Goal: Task Accomplishment & Management: Complete application form

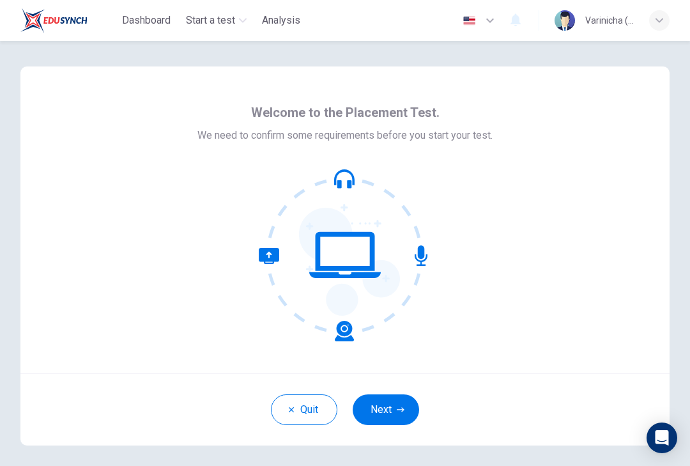
click at [400, 399] on button "Next" at bounding box center [386, 409] width 66 height 31
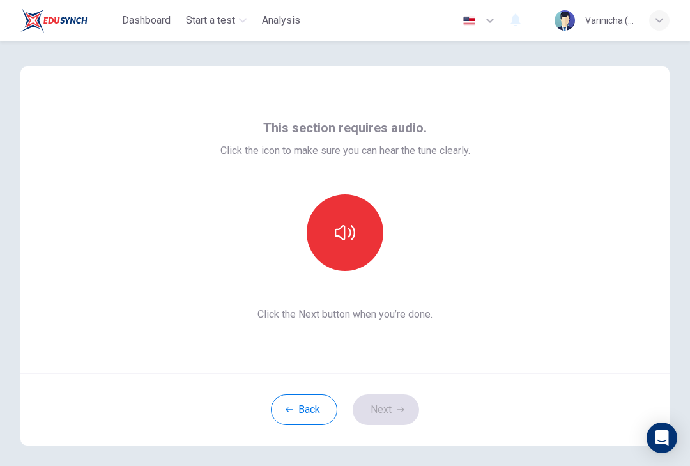
click at [392, 424] on div "Back Next" at bounding box center [344, 409] width 649 height 72
click at [354, 231] on icon "button" at bounding box center [345, 232] width 20 height 20
click at [340, 235] on icon "button" at bounding box center [345, 232] width 20 height 20
click at [410, 414] on button "Next" at bounding box center [386, 409] width 66 height 31
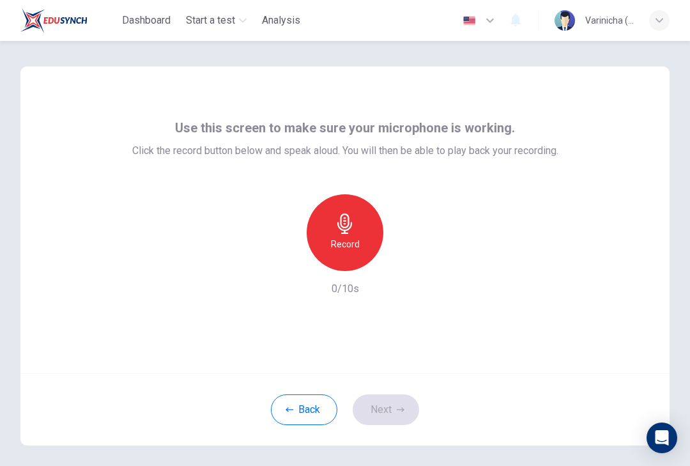
click at [345, 248] on h6 "Record" at bounding box center [345, 244] width 29 height 15
click at [359, 226] on div "Record" at bounding box center [345, 232] width 77 height 77
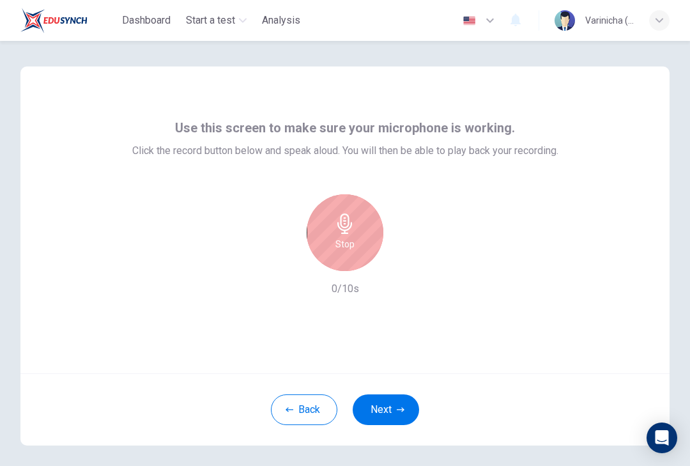
click at [359, 229] on div "Stop" at bounding box center [345, 232] width 77 height 77
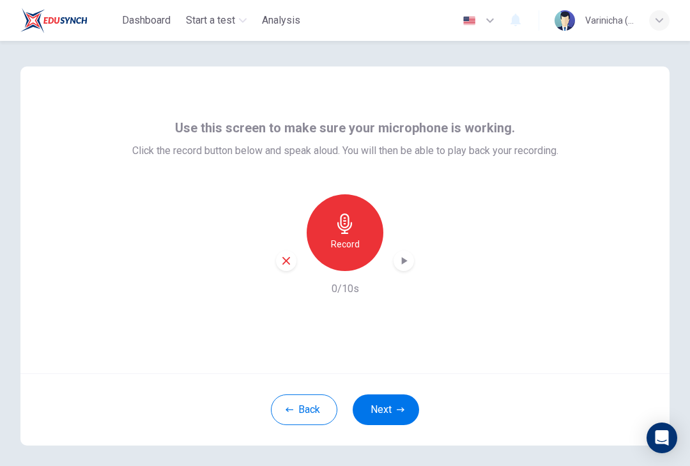
click at [405, 419] on button "Next" at bounding box center [386, 409] width 66 height 31
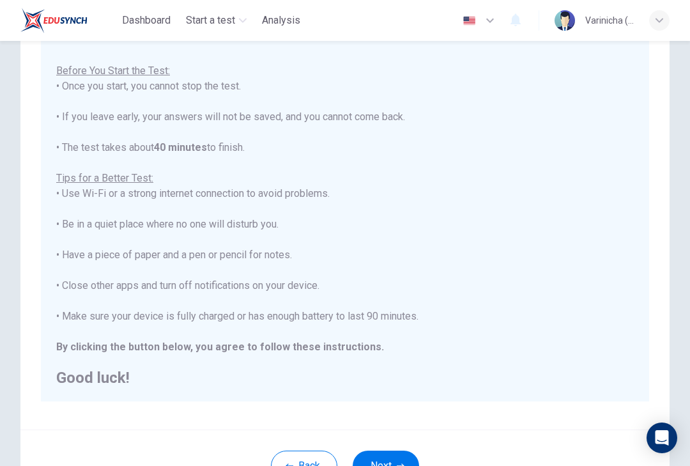
scroll to position [13, 0]
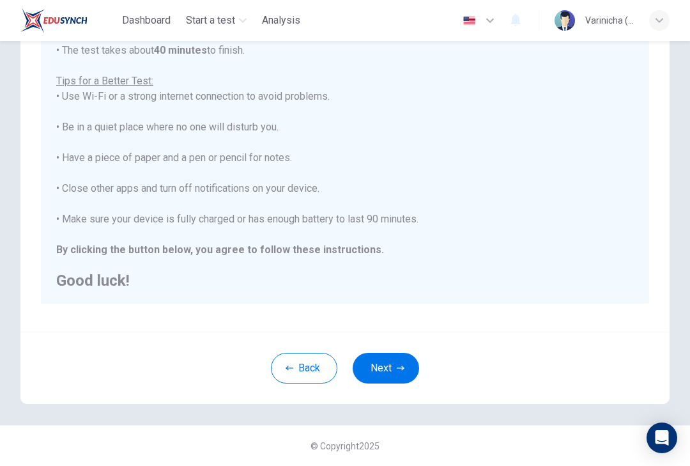
click at [294, 369] on button "Back" at bounding box center [304, 368] width 66 height 31
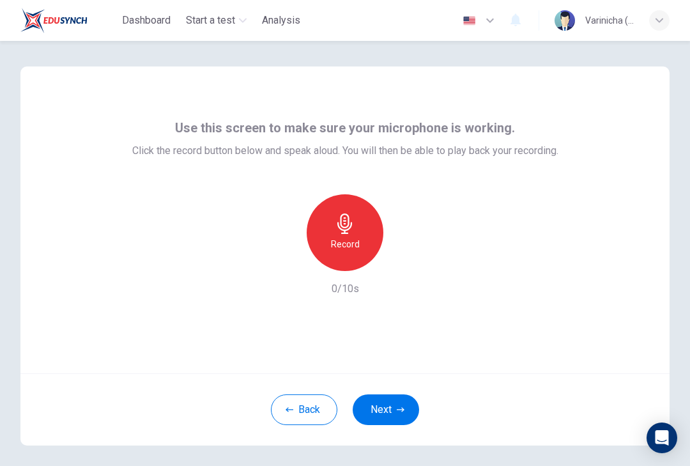
scroll to position [0, 0]
click at [493, 159] on div "Use this screen to make sure your microphone is working. Click the record butto…" at bounding box center [345, 207] width 426 height 179
click at [492, 167] on div "Use this screen to make sure your microphone is working. Click the record butto…" at bounding box center [345, 207] width 426 height 179
click at [369, 244] on div "Record" at bounding box center [345, 232] width 77 height 77
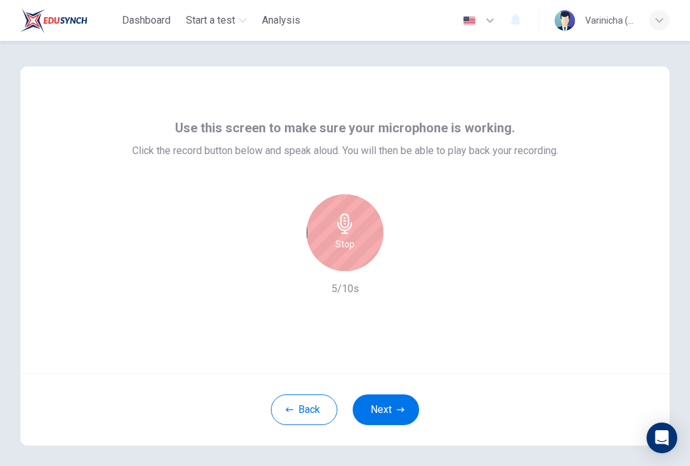
click at [358, 238] on div "Stop" at bounding box center [345, 232] width 77 height 77
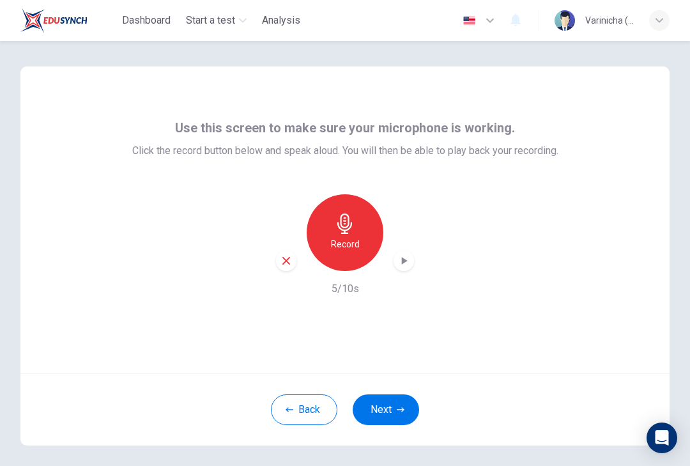
click at [400, 263] on icon "button" at bounding box center [404, 260] width 13 height 13
click at [394, 424] on button "Next" at bounding box center [386, 409] width 66 height 31
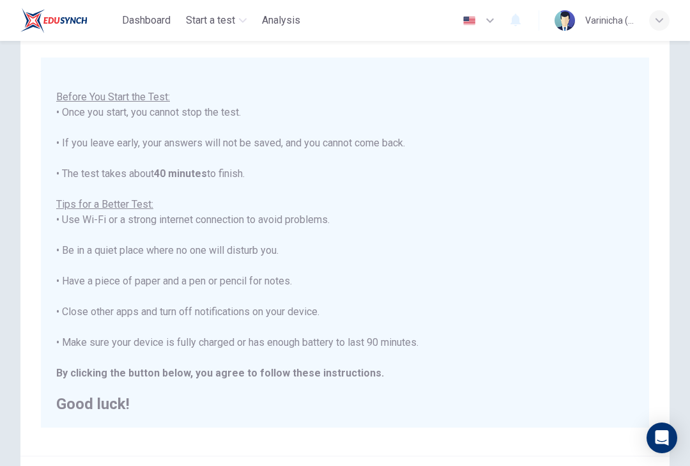
scroll to position [13, 0]
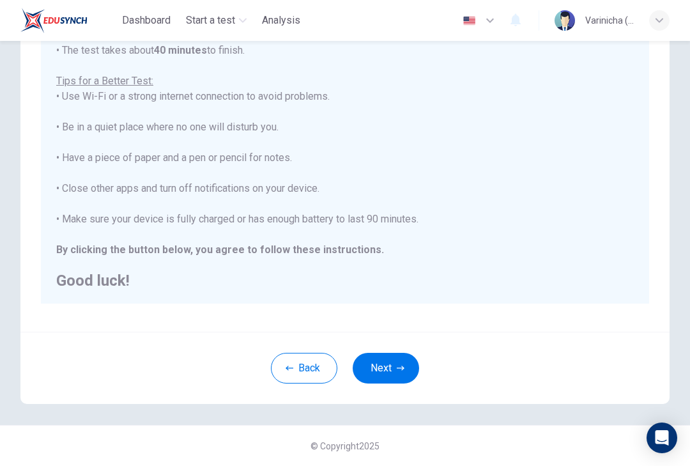
click at [394, 366] on button "Next" at bounding box center [386, 368] width 66 height 31
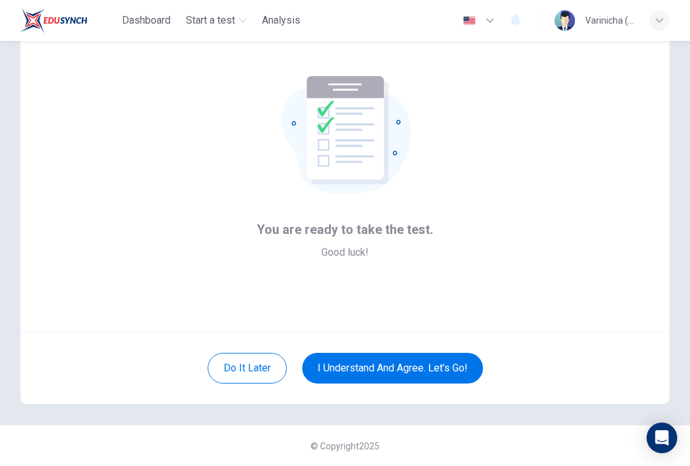
scroll to position [42, 0]
click at [462, 366] on button "I understand and agree. Let’s go!" at bounding box center [392, 368] width 181 height 31
click at [463, 365] on button "I understand and agree. Let’s go!" at bounding box center [392, 368] width 181 height 31
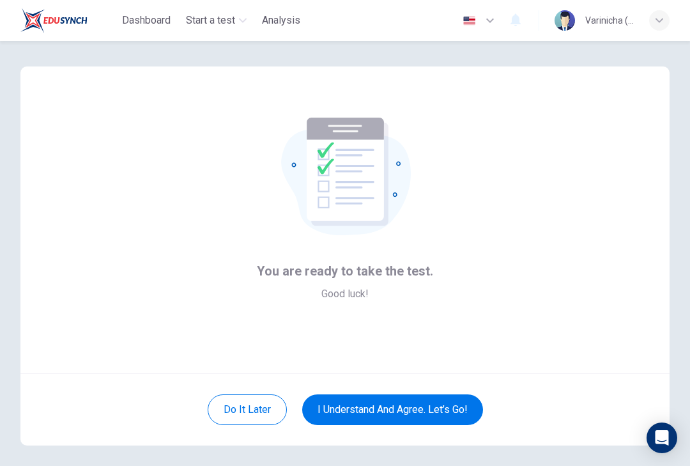
scroll to position [-27, 0]
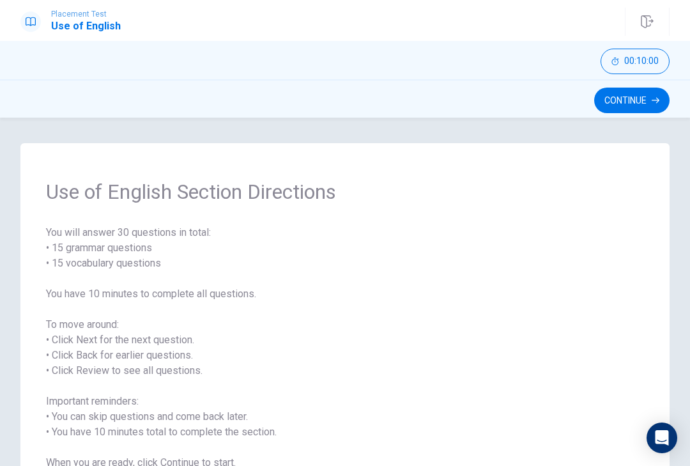
click at [644, 111] on button "Continue" at bounding box center [632, 101] width 75 height 26
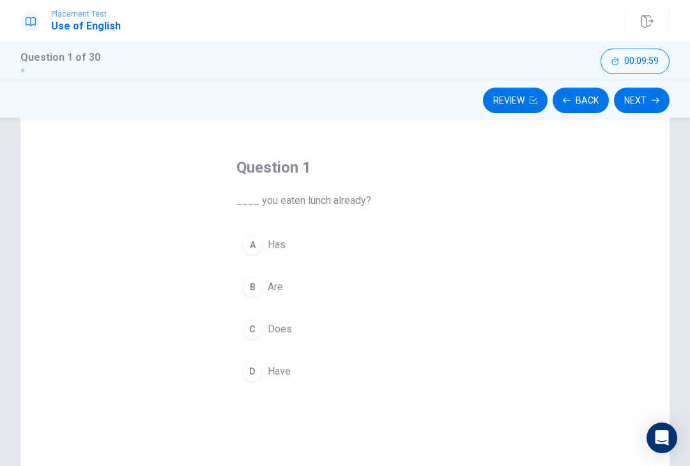
scroll to position [41, 0]
click at [260, 376] on button "D Have" at bounding box center [345, 369] width 217 height 32
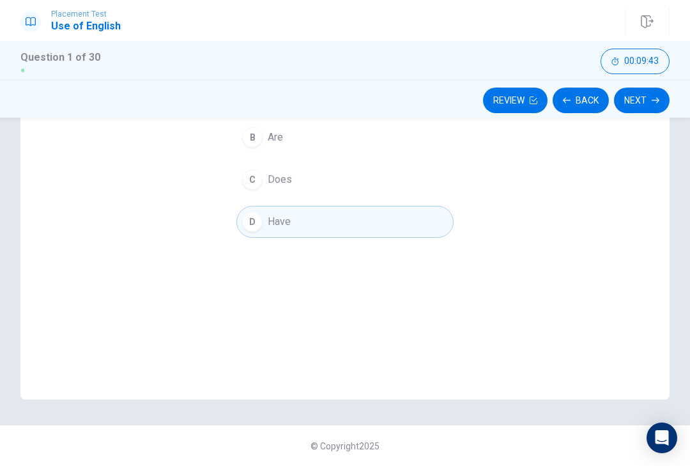
scroll to position [188, 0]
click at [653, 102] on icon "button" at bounding box center [656, 101] width 8 height 8
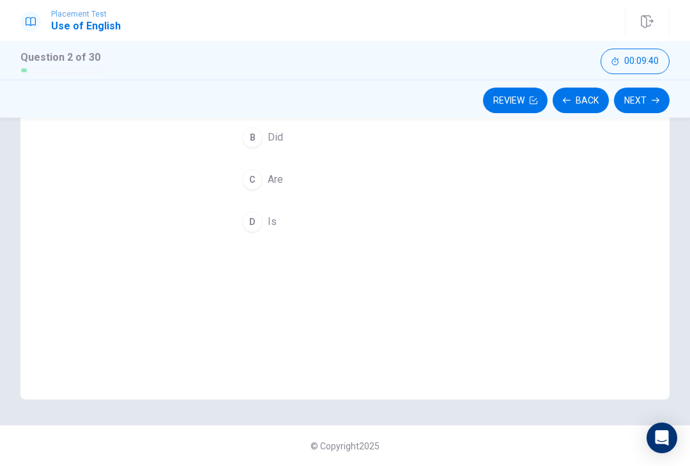
click at [584, 100] on button "Back" at bounding box center [581, 101] width 56 height 26
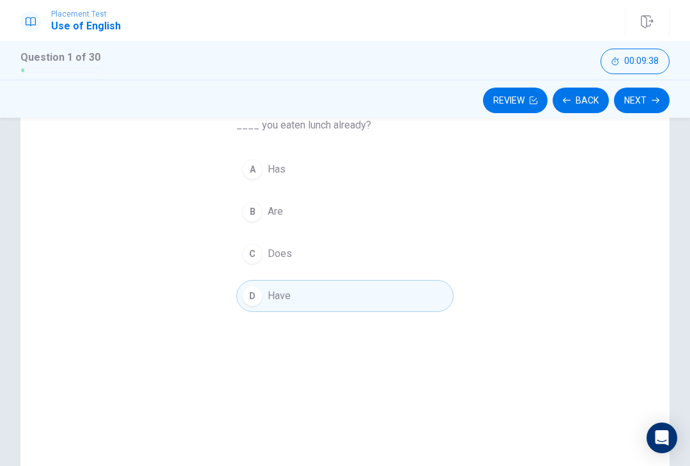
scroll to position [108, 0]
click at [534, 102] on icon "button" at bounding box center [534, 101] width 8 height 8
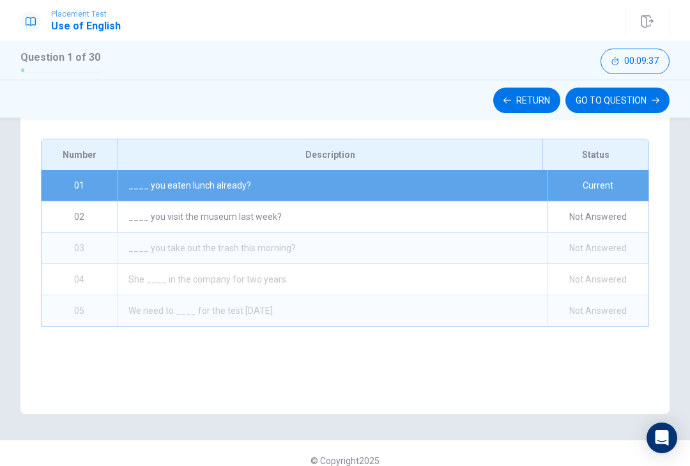
scroll to position [188, 0]
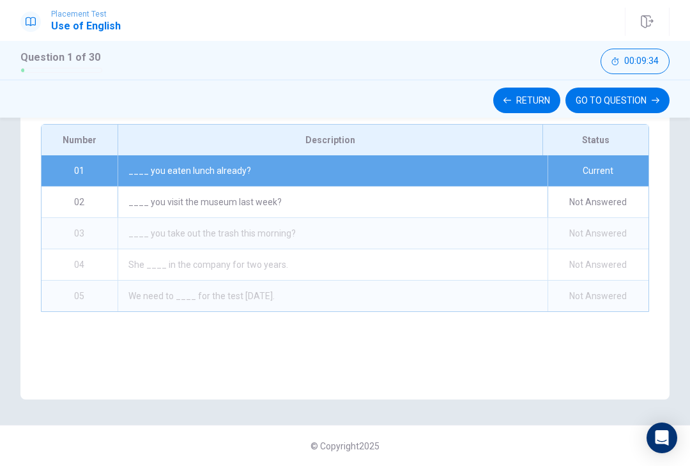
click at [644, 101] on button "GO TO QUESTION" at bounding box center [618, 101] width 104 height 26
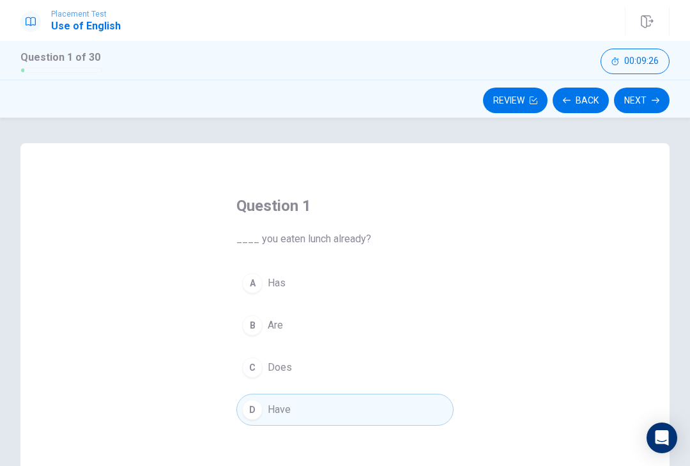
scroll to position [0, 0]
click at [649, 105] on button "Next" at bounding box center [642, 101] width 56 height 26
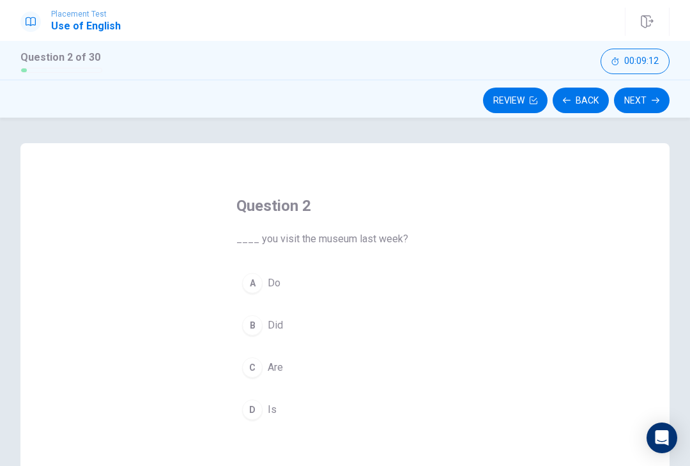
click at [257, 334] on div "B" at bounding box center [252, 325] width 20 height 20
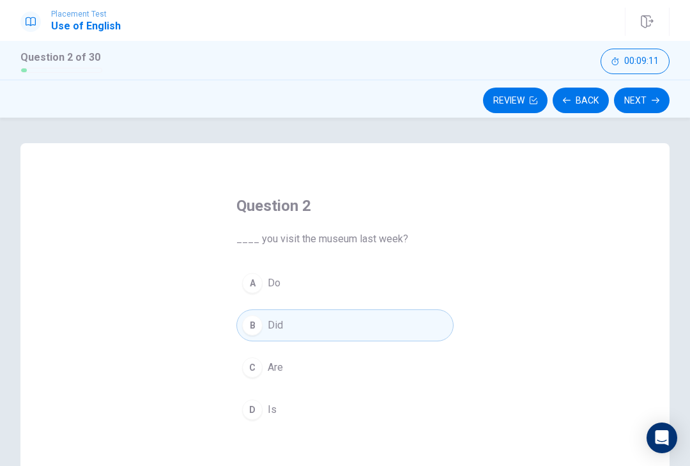
click at [649, 100] on button "Next" at bounding box center [642, 101] width 56 height 26
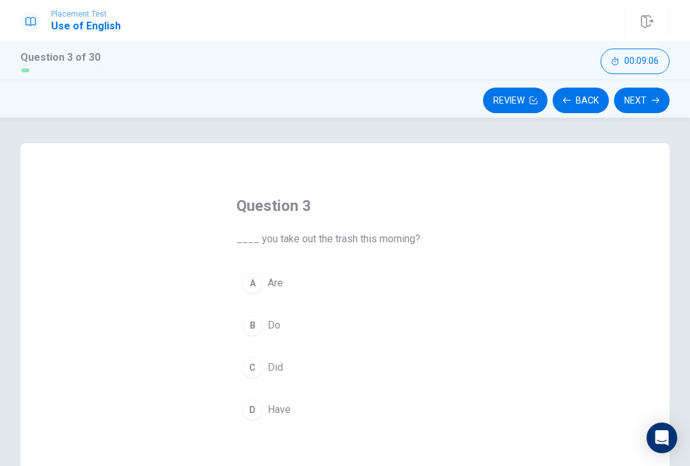
click at [257, 376] on div "C" at bounding box center [252, 367] width 20 height 20
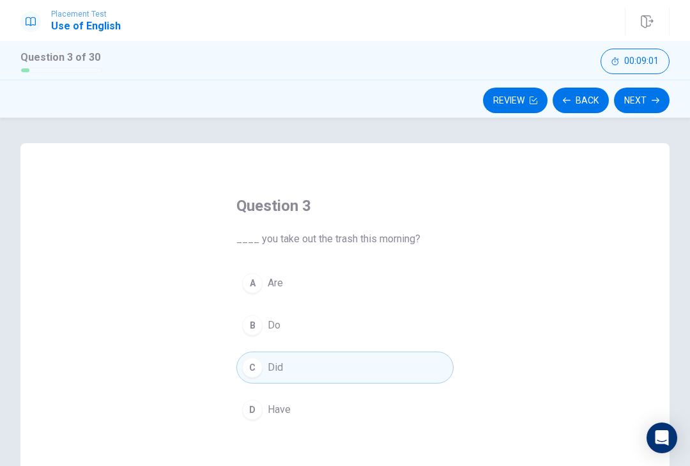
click at [283, 411] on span "Have" at bounding box center [279, 409] width 23 height 15
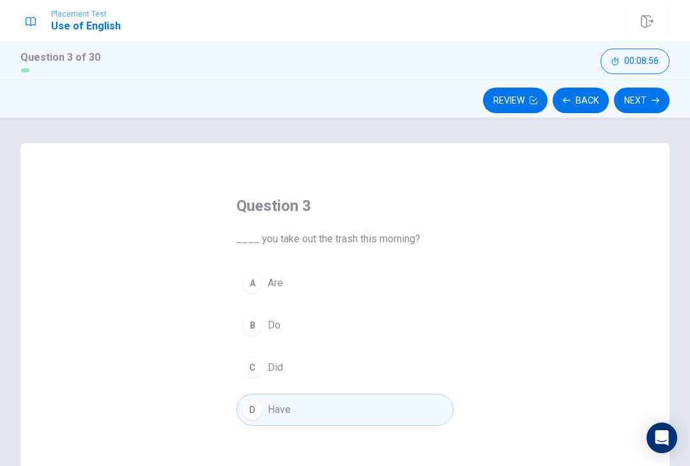
click at [655, 100] on icon "button" at bounding box center [656, 101] width 8 height 6
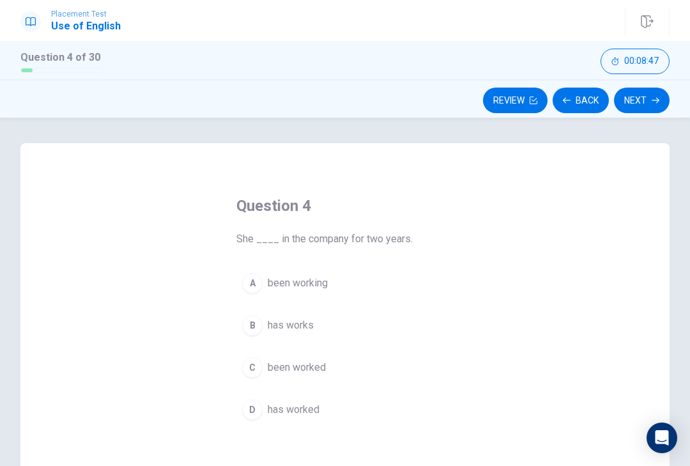
click at [519, 279] on div "Question 4 She ____ in the company for two years. A been working B has works C …" at bounding box center [344, 365] width 649 height 444
click at [495, 299] on div "Question 4 She ____ in the company for two years. A been working B has works C …" at bounding box center [344, 365] width 649 height 444
click at [298, 291] on button "A been working" at bounding box center [345, 283] width 217 height 32
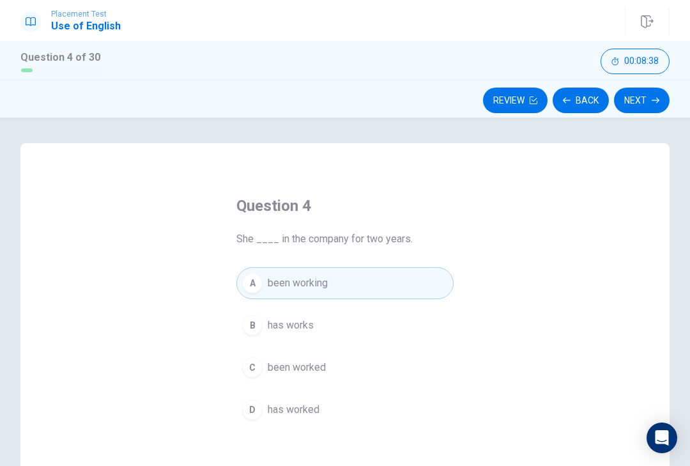
click at [651, 110] on button "Next" at bounding box center [642, 101] width 56 height 26
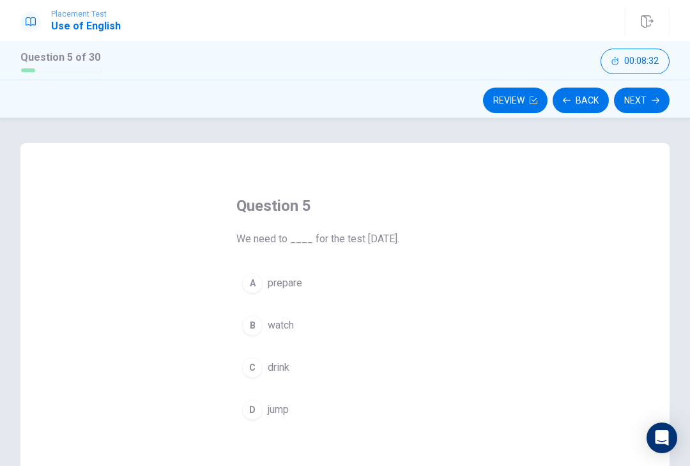
click at [489, 304] on div "Question 5 We need to ____ for the test [DATE]. A prepare B watch C drink D jump" at bounding box center [344, 365] width 649 height 444
click at [254, 296] on button "A prepare" at bounding box center [345, 283] width 217 height 32
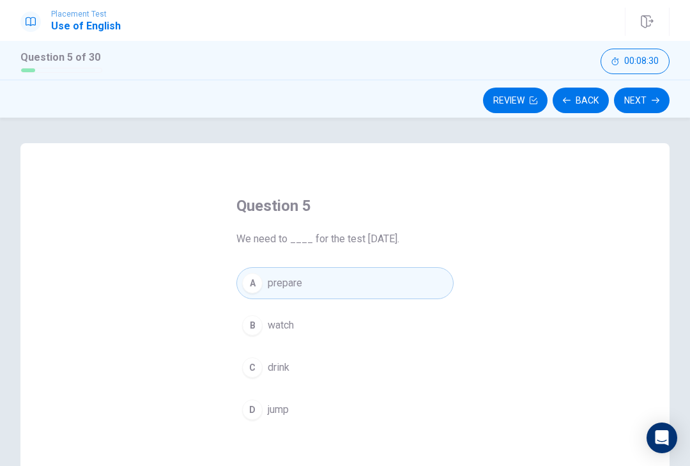
click at [653, 100] on icon "button" at bounding box center [656, 101] width 8 height 8
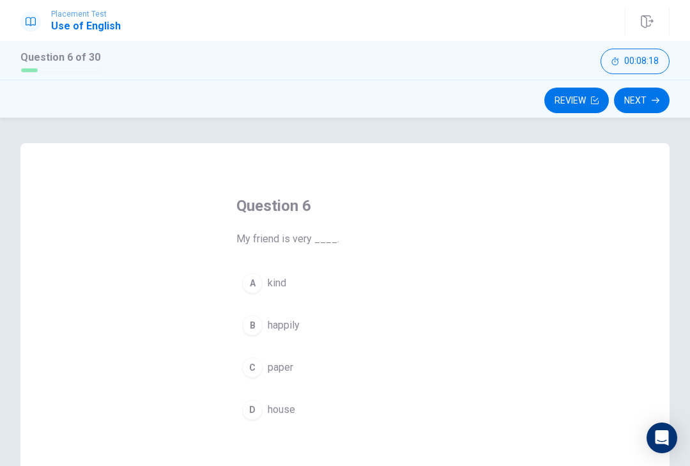
click at [270, 293] on button "A kind" at bounding box center [345, 283] width 217 height 32
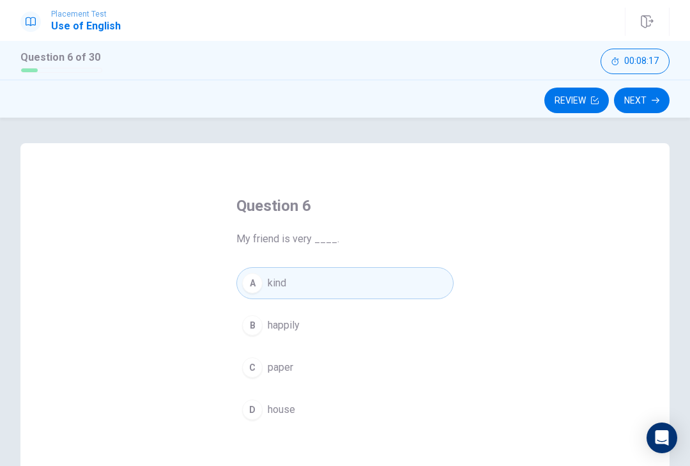
click at [650, 96] on button "Next" at bounding box center [642, 101] width 56 height 26
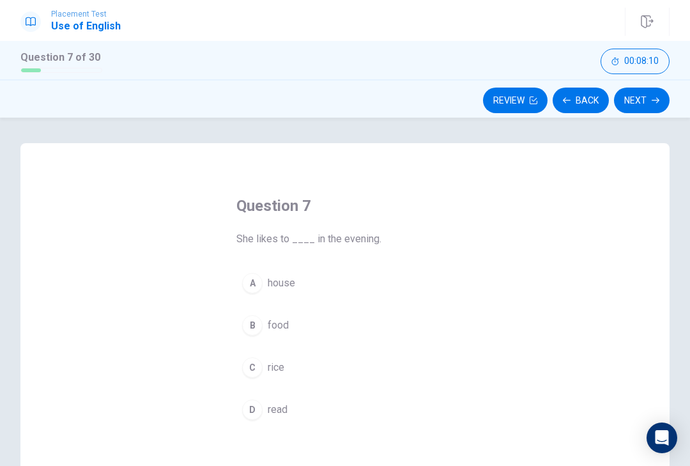
click at [396, 417] on button "D read" at bounding box center [345, 410] width 217 height 32
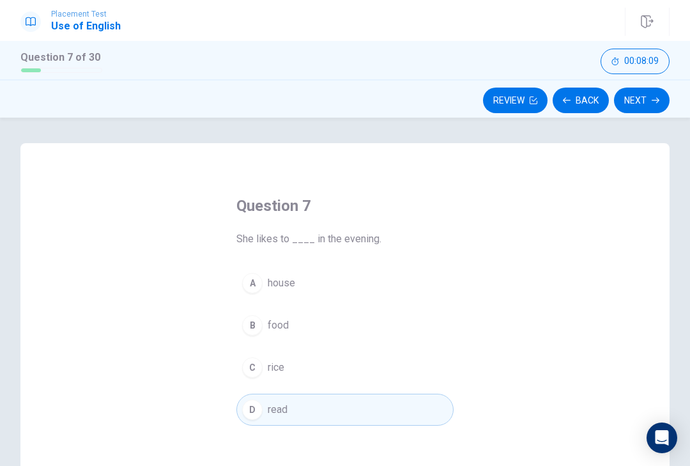
click at [652, 103] on icon "button" at bounding box center [656, 101] width 8 height 8
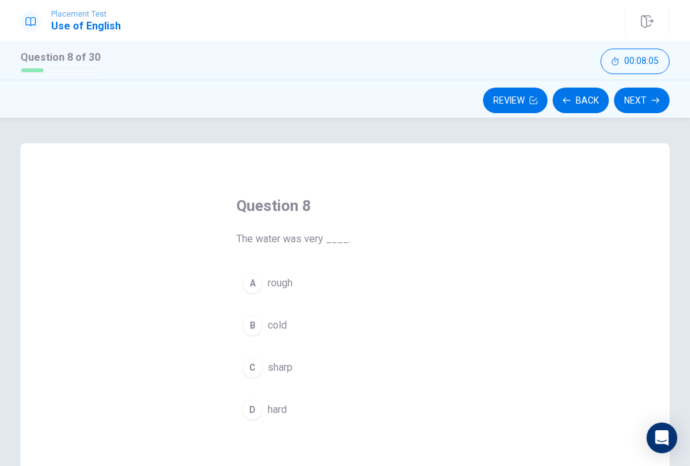
click at [276, 320] on span "cold" at bounding box center [277, 325] width 19 height 15
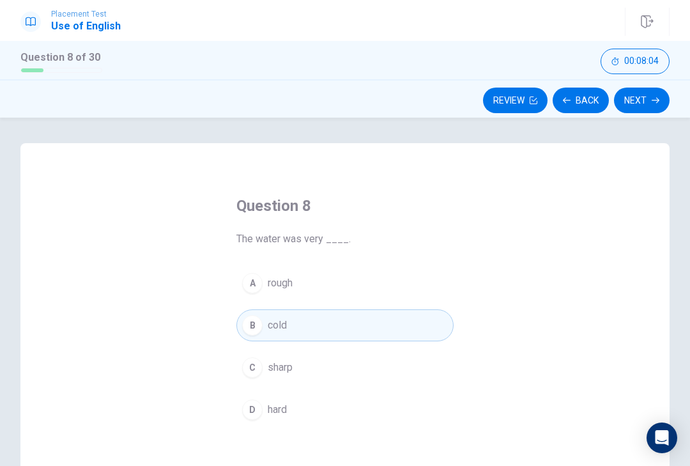
click at [652, 106] on button "Next" at bounding box center [642, 101] width 56 height 26
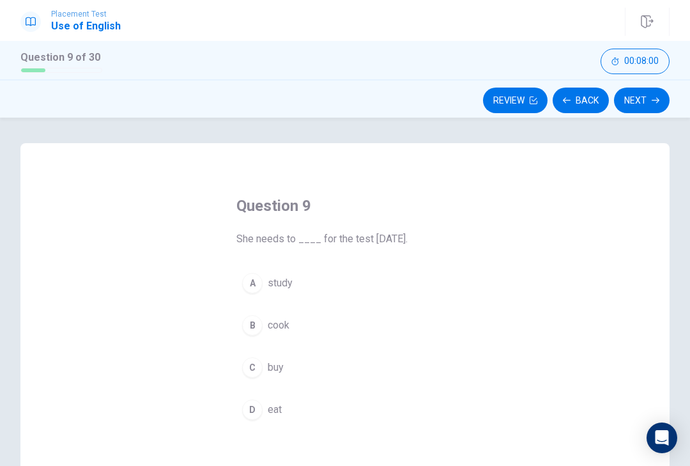
click at [334, 282] on button "A study" at bounding box center [345, 283] width 217 height 32
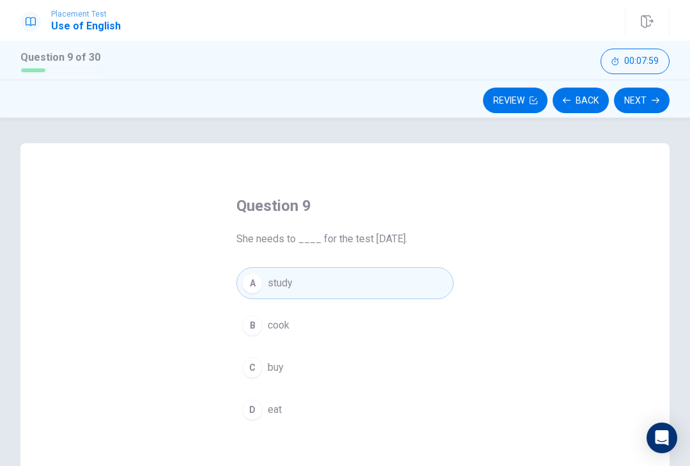
click at [653, 94] on button "Next" at bounding box center [642, 101] width 56 height 26
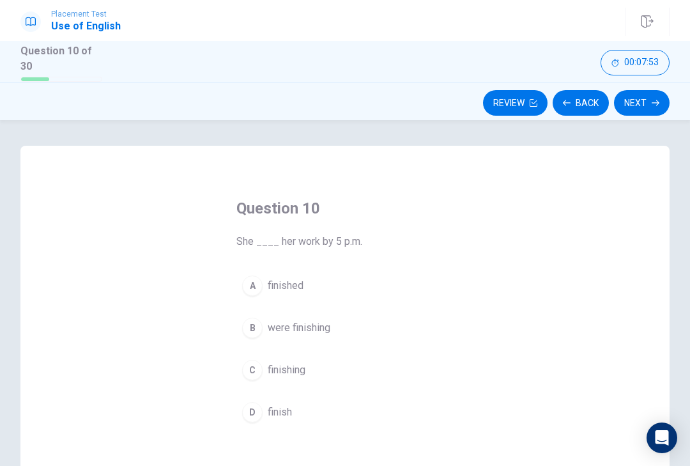
click at [532, 290] on div "Question 10 She ____ her work by 5 p.m. A finished B were finishing C finishing…" at bounding box center [344, 368] width 649 height 444
click at [297, 288] on span "finished" at bounding box center [286, 285] width 36 height 15
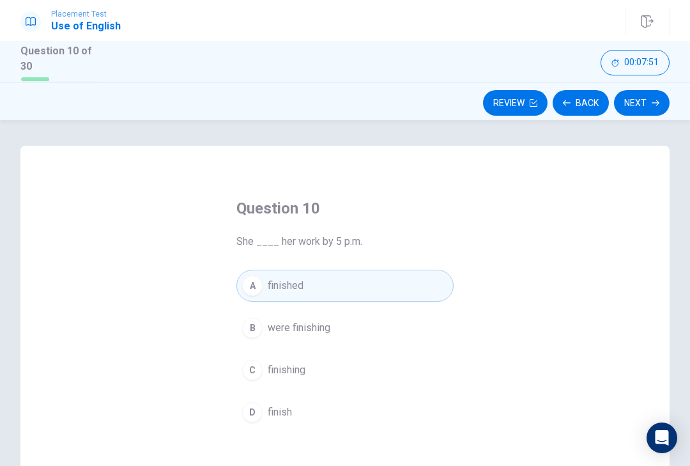
click at [651, 104] on button "Next" at bounding box center [642, 103] width 56 height 26
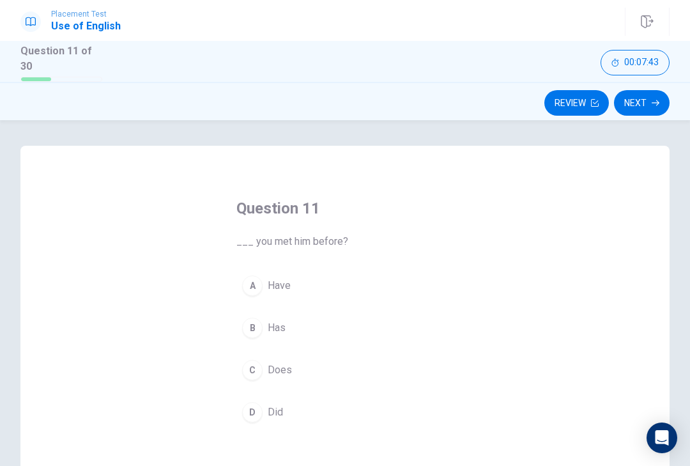
click at [266, 280] on button "A Have" at bounding box center [345, 286] width 217 height 32
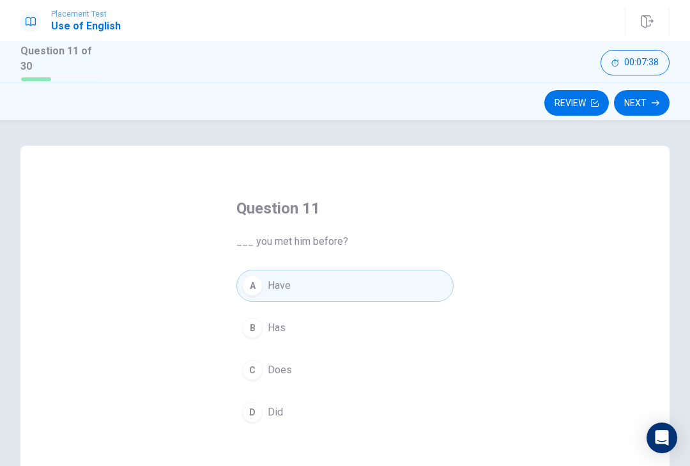
click at [650, 106] on button "Next" at bounding box center [642, 103] width 56 height 26
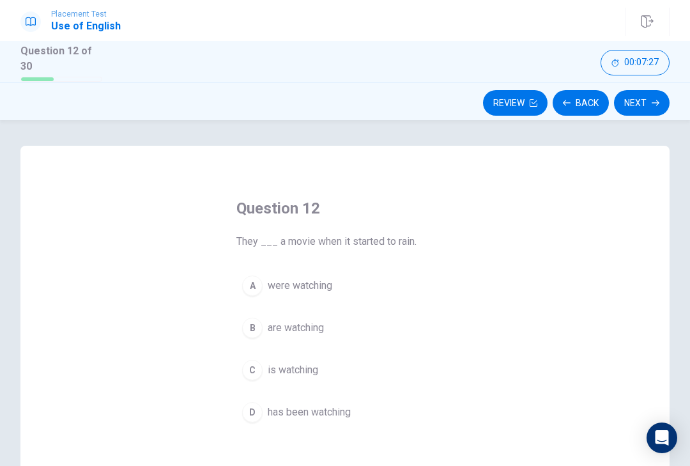
click at [325, 297] on button "A were watching" at bounding box center [345, 286] width 217 height 32
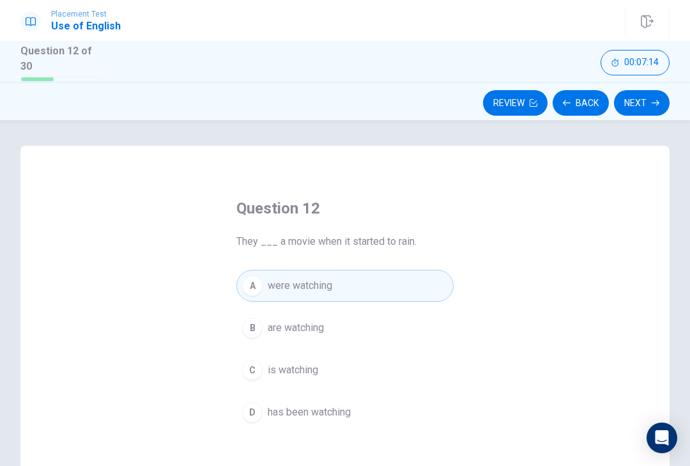
click at [300, 409] on span "has been watching" at bounding box center [309, 412] width 83 height 15
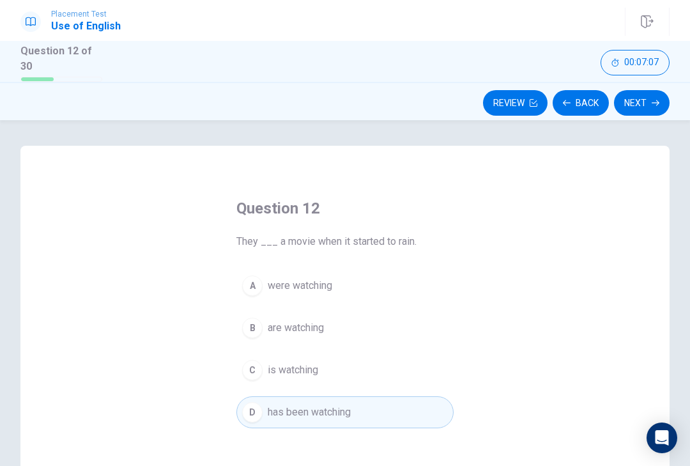
click at [352, 283] on button "A were watching" at bounding box center [345, 286] width 217 height 32
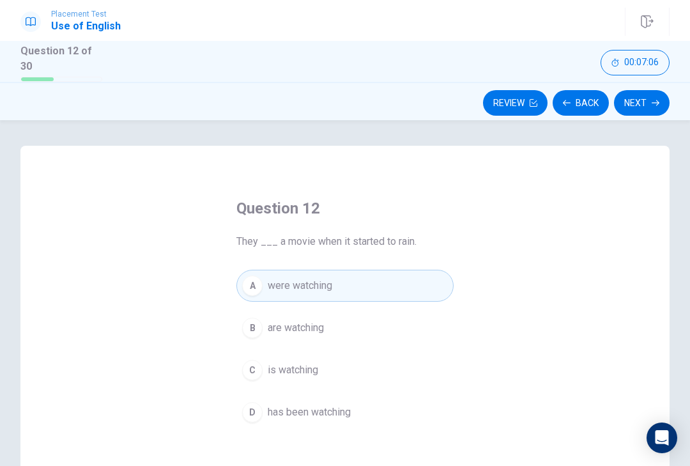
click at [633, 98] on button "Next" at bounding box center [642, 103] width 56 height 26
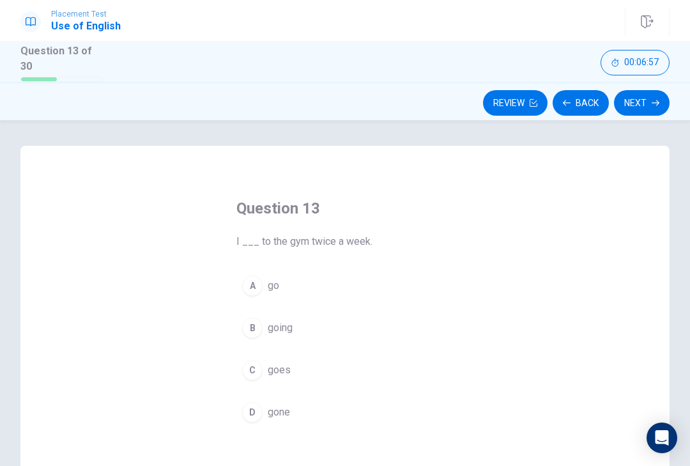
click at [591, 284] on div "Question 13 I ___ to the gym twice a week. A go B going C goes D gone" at bounding box center [344, 368] width 649 height 444
click at [325, 286] on button "A go" at bounding box center [345, 286] width 217 height 32
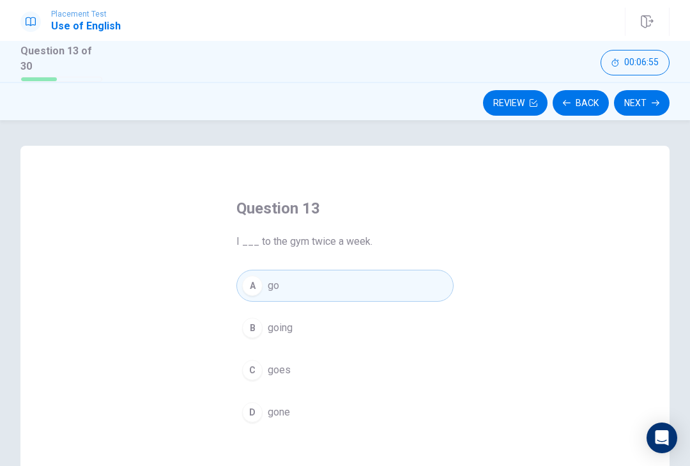
click at [651, 95] on button "Next" at bounding box center [642, 103] width 56 height 26
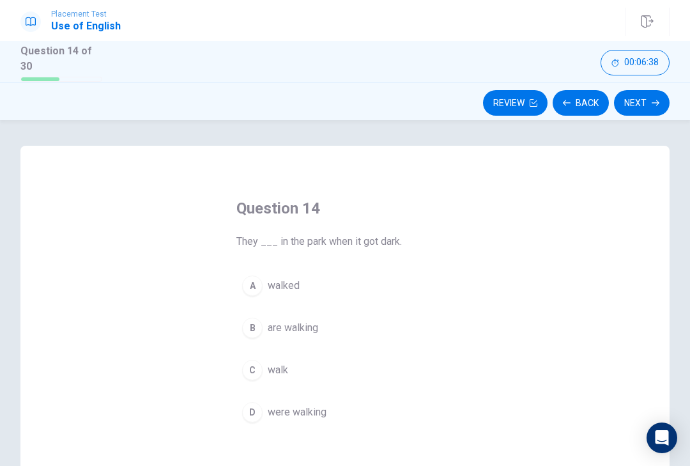
click at [417, 424] on button "D were walking" at bounding box center [345, 412] width 217 height 32
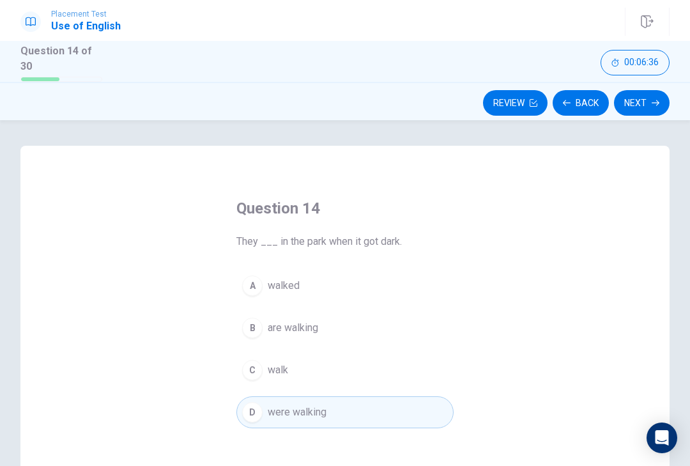
click at [630, 106] on button "Next" at bounding box center [642, 103] width 56 height 26
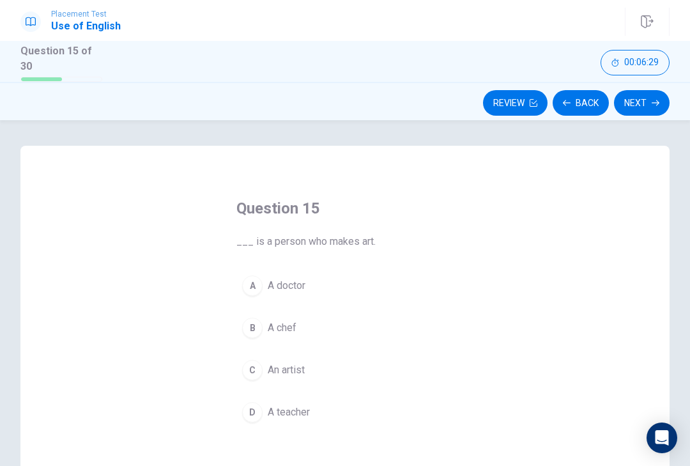
click at [472, 375] on div "Question 15 ___ is a person who makes art. A A doctor B A chef C An artist D A …" at bounding box center [345, 313] width 268 height 271
click at [280, 368] on span "An artist" at bounding box center [286, 369] width 37 height 15
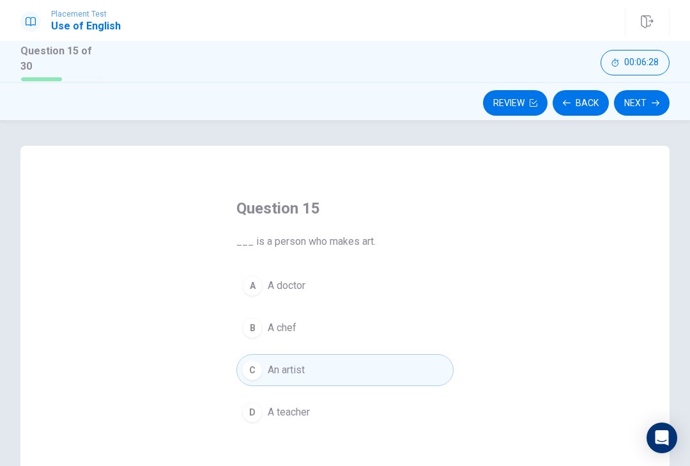
click at [653, 102] on icon "button" at bounding box center [656, 103] width 8 height 8
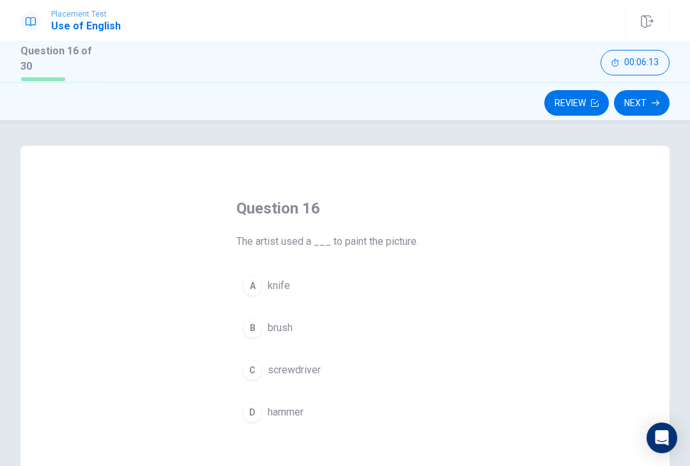
click at [515, 345] on div "Question 16 The artist used a ___ to paint the picture. A knife B brush C screw…" at bounding box center [344, 368] width 649 height 444
click at [266, 336] on button "B brush" at bounding box center [345, 328] width 217 height 32
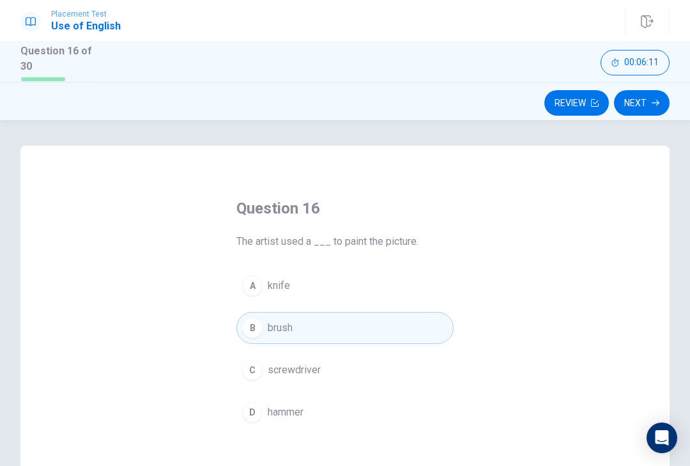
click at [640, 112] on button "Next" at bounding box center [642, 103] width 56 height 26
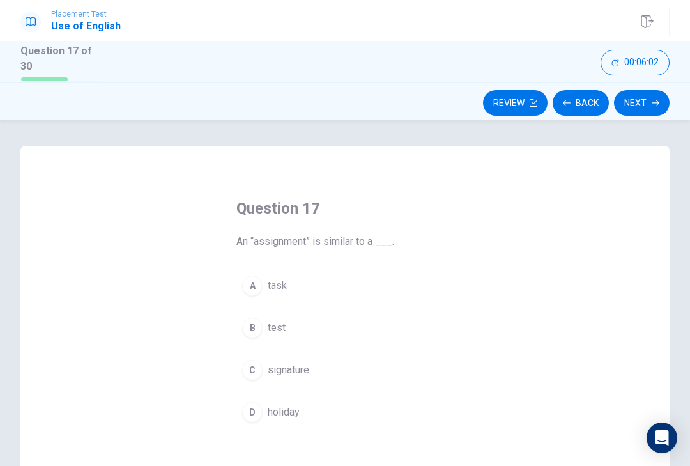
click at [249, 284] on div "A" at bounding box center [252, 286] width 20 height 20
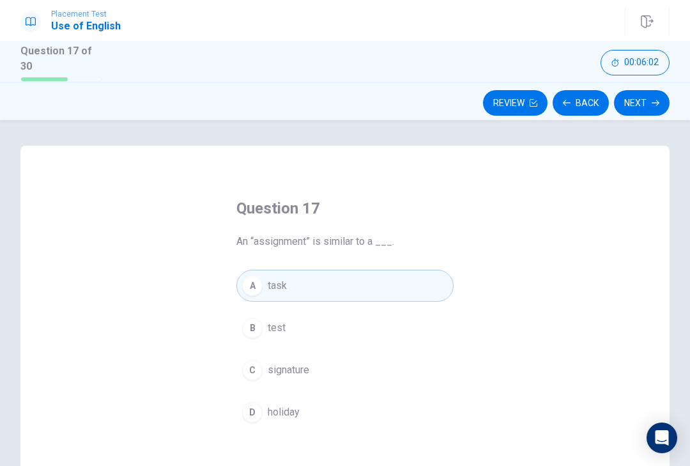
click at [653, 100] on icon "button" at bounding box center [656, 103] width 8 height 6
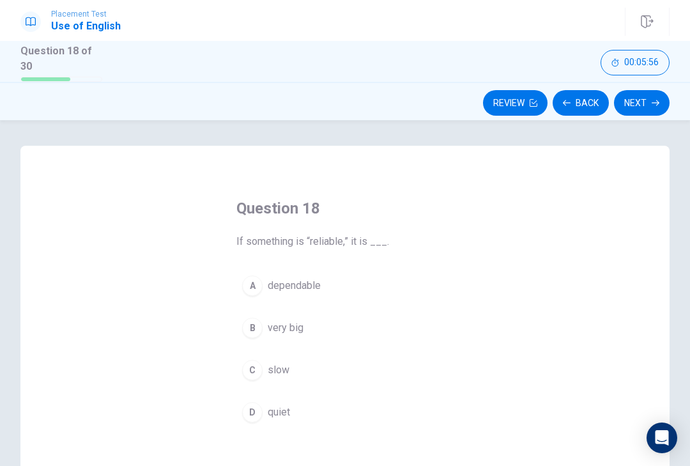
click at [255, 288] on div "A" at bounding box center [252, 286] width 20 height 20
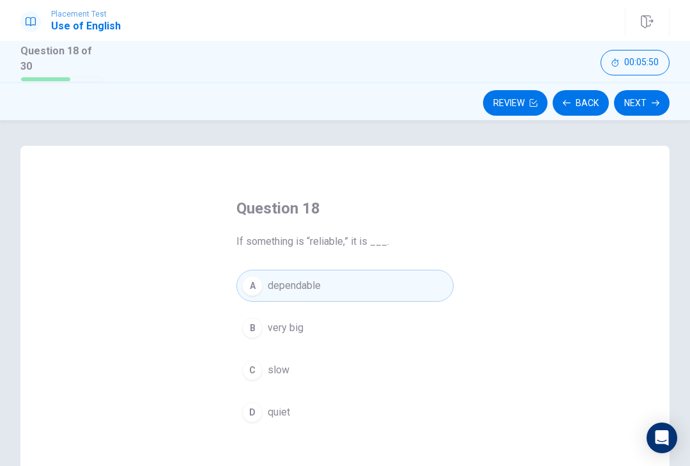
click at [647, 97] on button "Next" at bounding box center [642, 103] width 56 height 26
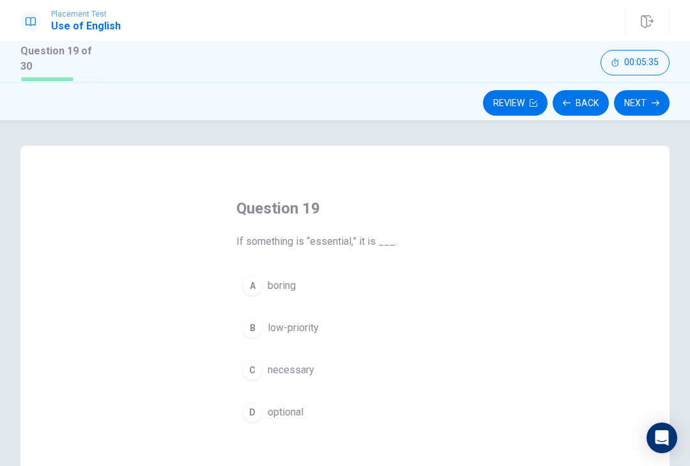
click at [255, 371] on div "C" at bounding box center [252, 370] width 20 height 20
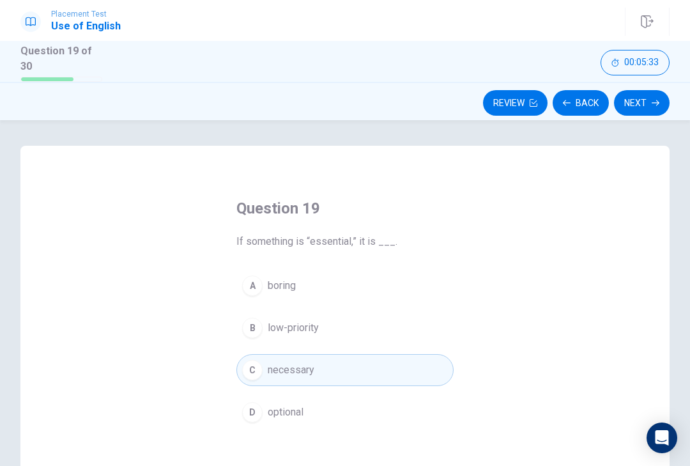
click at [654, 99] on icon "button" at bounding box center [656, 103] width 8 height 8
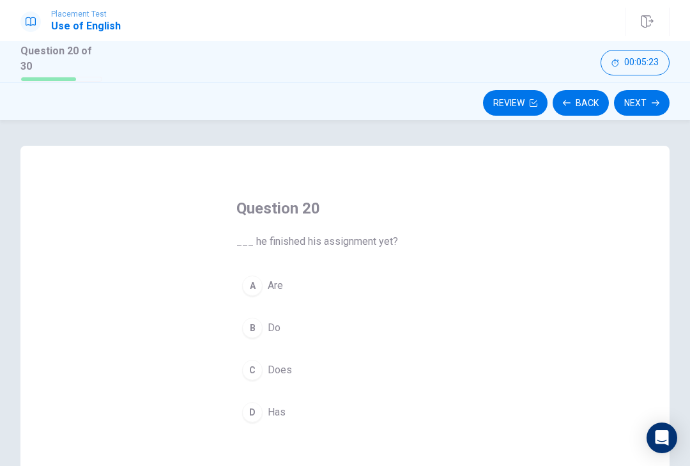
click at [465, 380] on div "Question 20 ___ he finished his assignment yet? A Are B Do C Does D Has" at bounding box center [345, 313] width 268 height 271
click at [282, 367] on span "Does" at bounding box center [280, 369] width 24 height 15
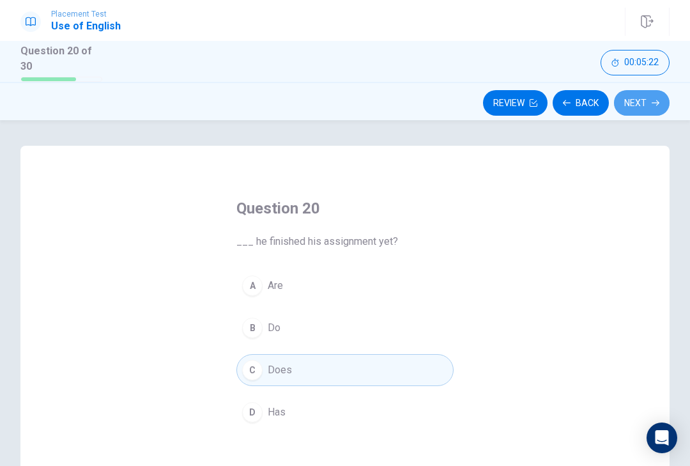
click at [635, 107] on button "Next" at bounding box center [642, 103] width 56 height 26
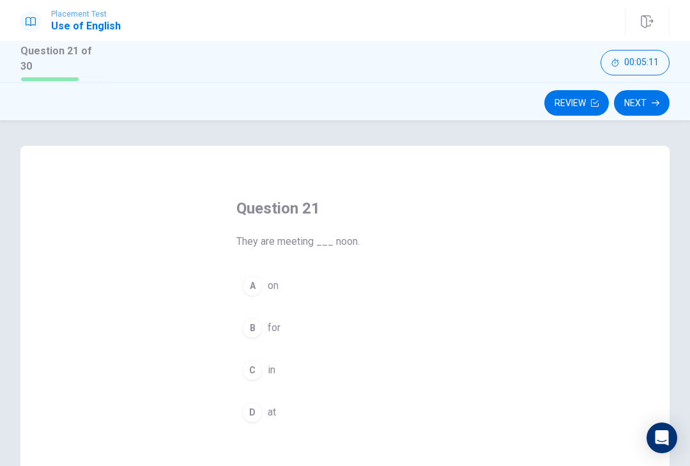
click at [437, 437] on div "Question 21 They are meeting ___ noon. A on B for C in D at" at bounding box center [345, 313] width 268 height 271
click at [447, 421] on button "D at" at bounding box center [345, 412] width 217 height 32
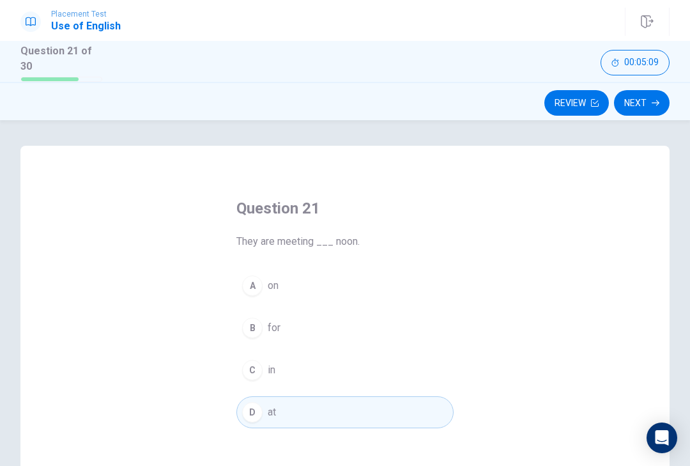
click at [653, 99] on icon "button" at bounding box center [656, 103] width 8 height 8
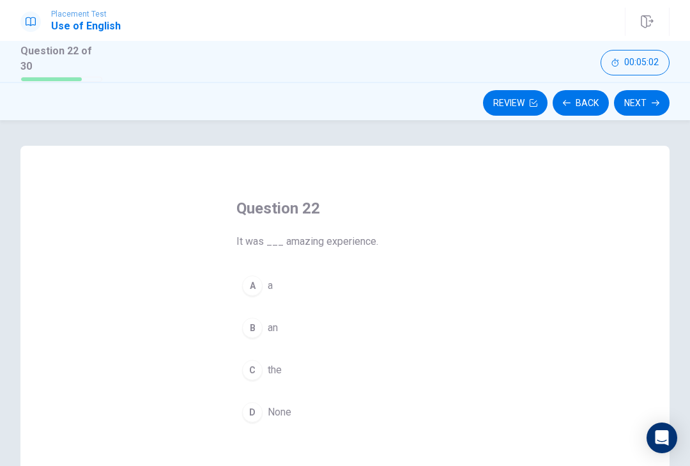
click at [520, 343] on div "Question 22 It was ___ amazing experience. A a B an C the D None" at bounding box center [344, 368] width 649 height 444
click at [258, 330] on div "B" at bounding box center [252, 328] width 20 height 20
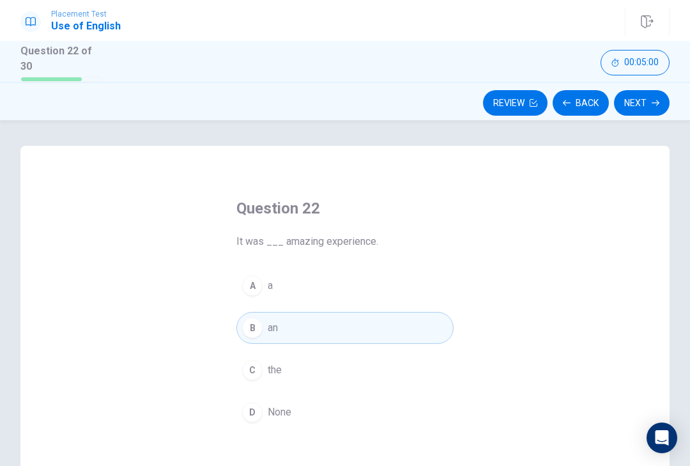
click at [655, 100] on icon "button" at bounding box center [656, 103] width 8 height 6
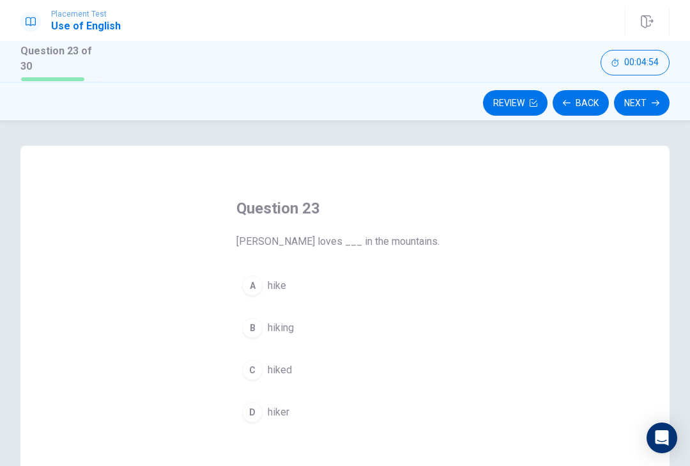
click at [257, 329] on div "B" at bounding box center [252, 328] width 20 height 20
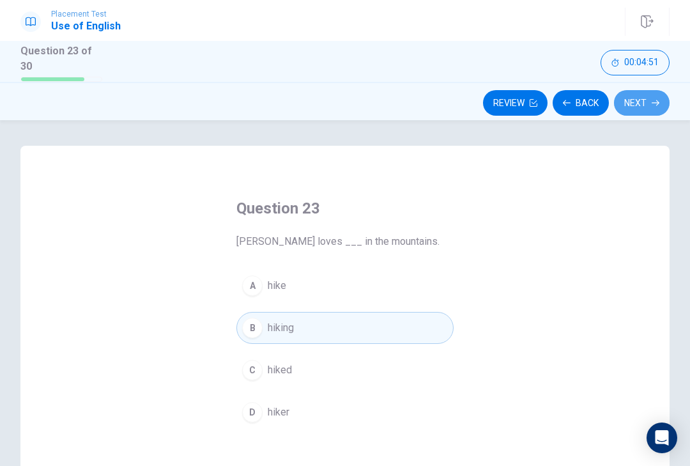
click at [648, 97] on button "Next" at bounding box center [642, 103] width 56 height 26
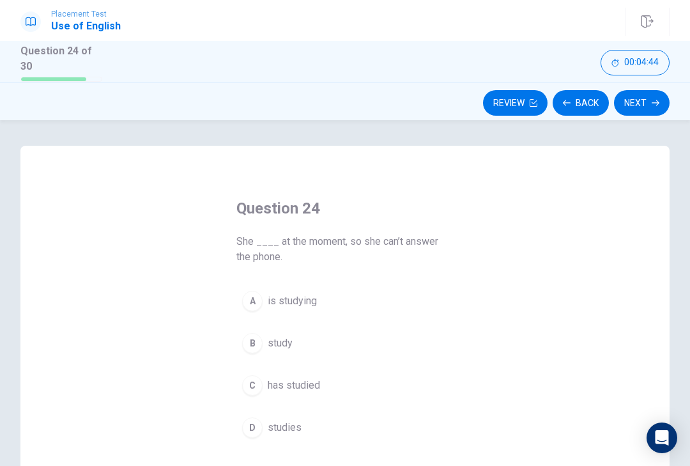
click at [251, 299] on div "A" at bounding box center [252, 301] width 20 height 20
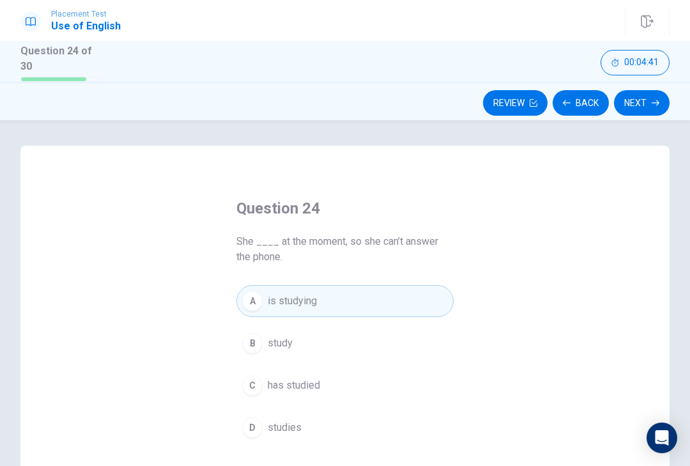
click at [252, 385] on div "C" at bounding box center [252, 385] width 20 height 20
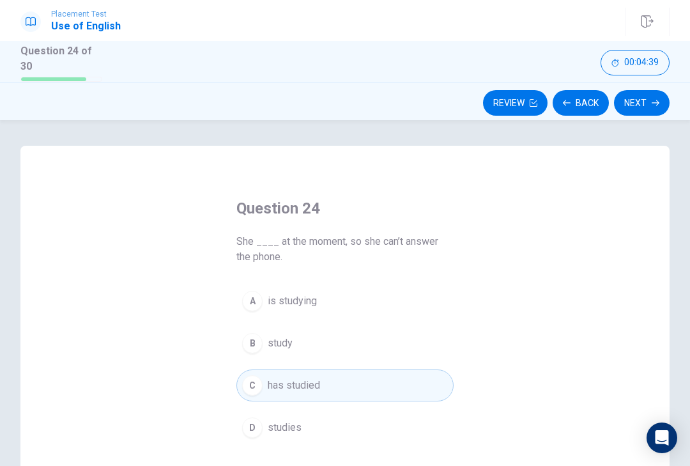
click at [653, 106] on button "Next" at bounding box center [642, 103] width 56 height 26
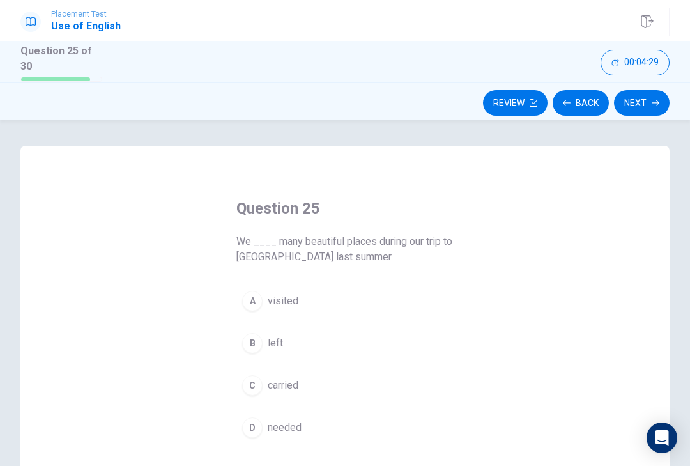
click at [244, 304] on div "A" at bounding box center [252, 301] width 20 height 20
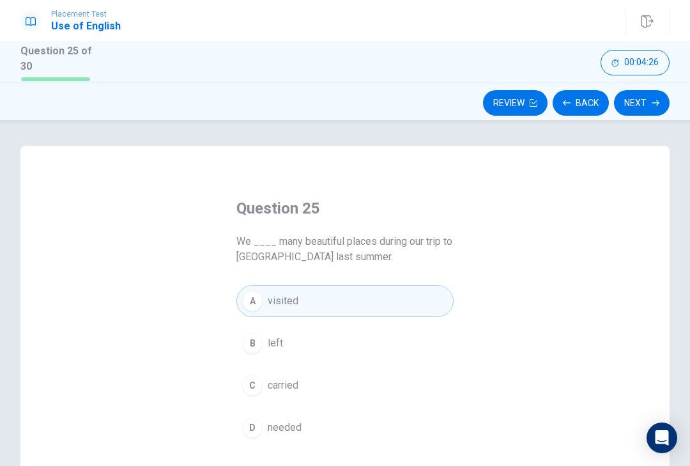
click at [654, 99] on icon "button" at bounding box center [656, 103] width 8 height 8
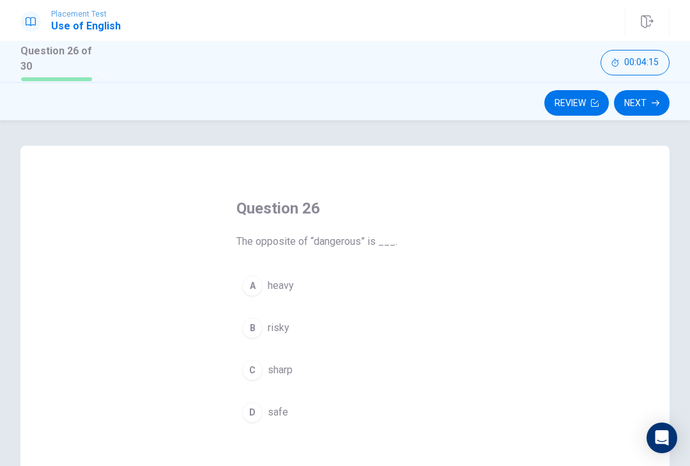
click at [257, 416] on div "D" at bounding box center [252, 412] width 20 height 20
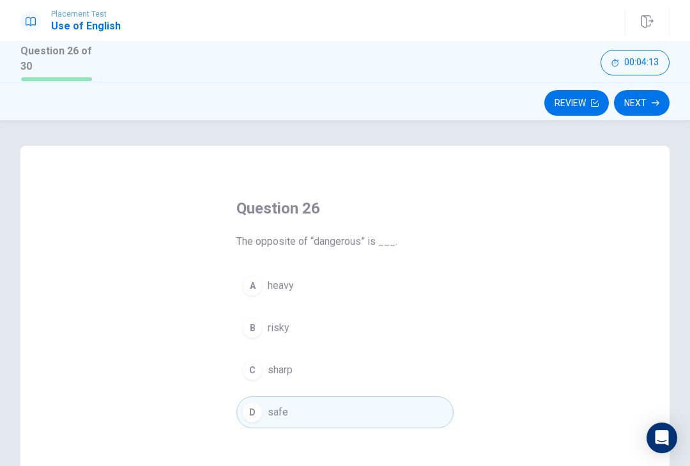
click at [658, 100] on icon "button" at bounding box center [656, 103] width 8 height 8
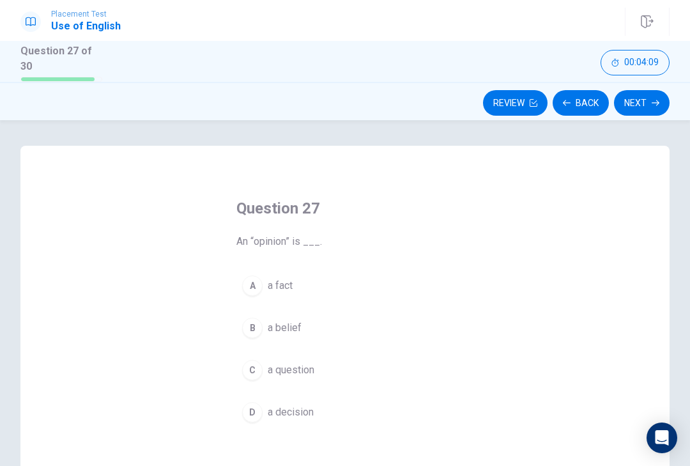
click at [252, 331] on div "B" at bounding box center [252, 328] width 20 height 20
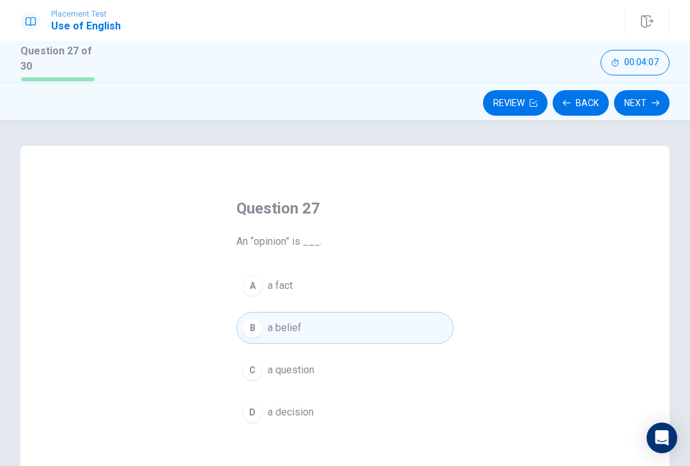
click at [660, 107] on button "Next" at bounding box center [642, 103] width 56 height 26
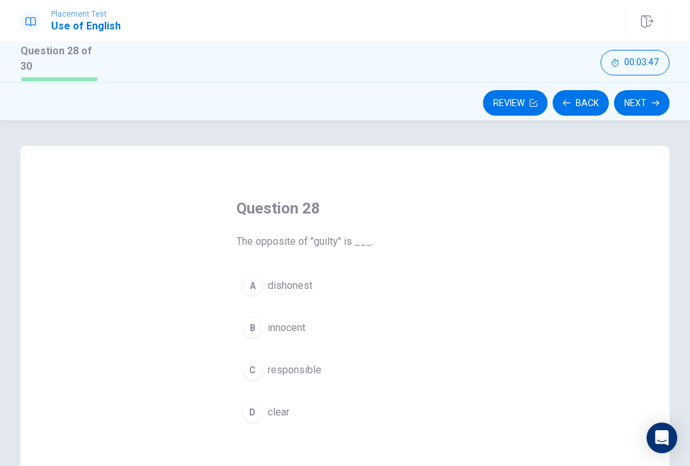
click at [287, 414] on span "clear" at bounding box center [279, 412] width 22 height 15
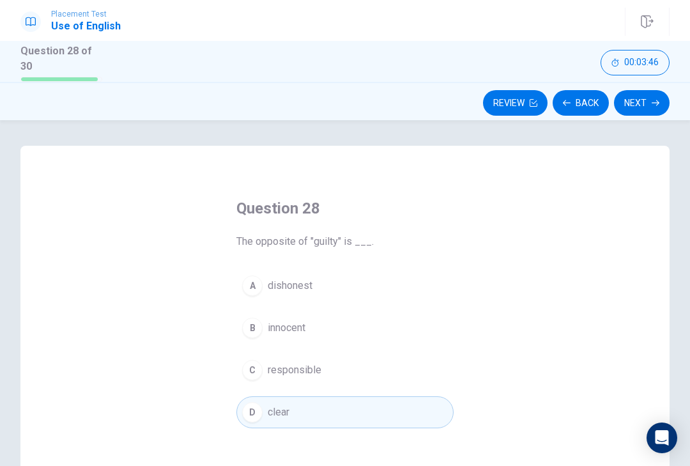
click at [656, 99] on icon "button" at bounding box center [656, 103] width 8 height 8
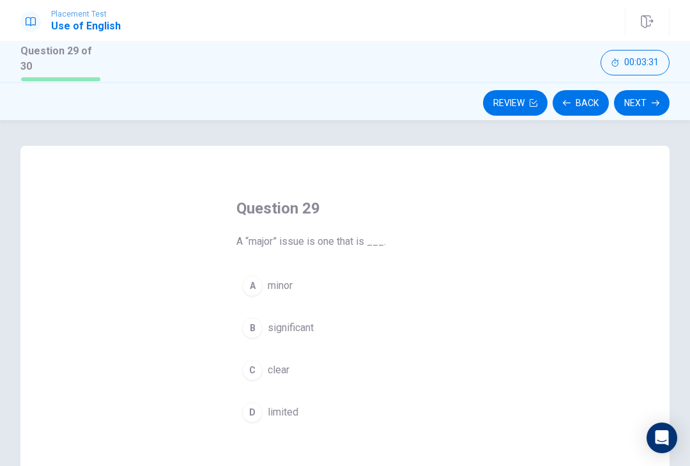
click at [566, 286] on div "Question 29 A “major” issue is one that is ___. A minor B significant C clear D…" at bounding box center [344, 368] width 649 height 444
click at [264, 281] on button "A minor" at bounding box center [345, 286] width 217 height 32
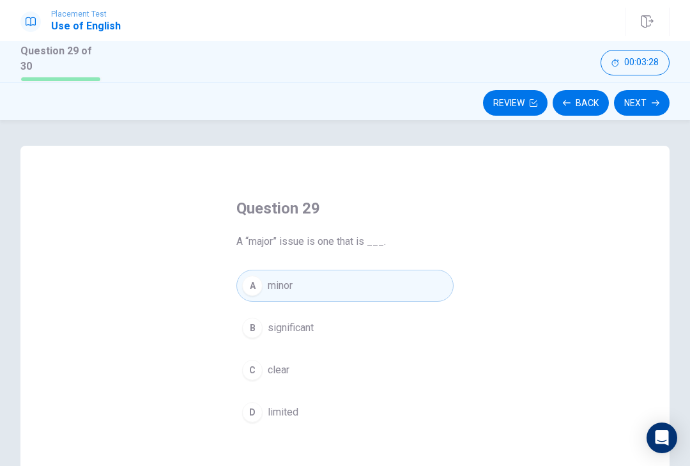
click at [652, 107] on button "Next" at bounding box center [642, 103] width 56 height 26
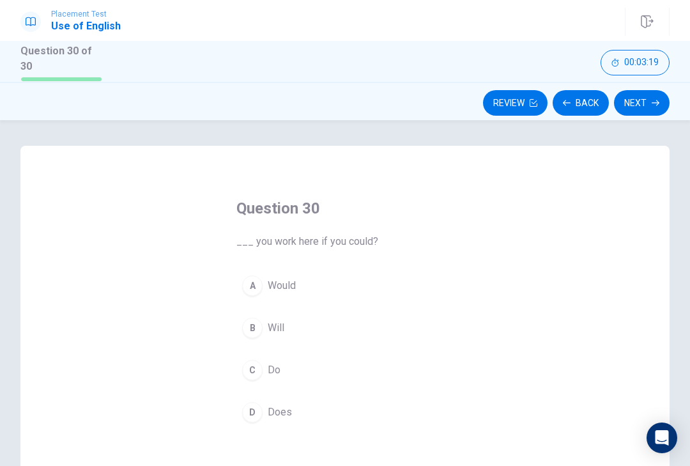
click at [252, 281] on div "A" at bounding box center [252, 286] width 20 height 20
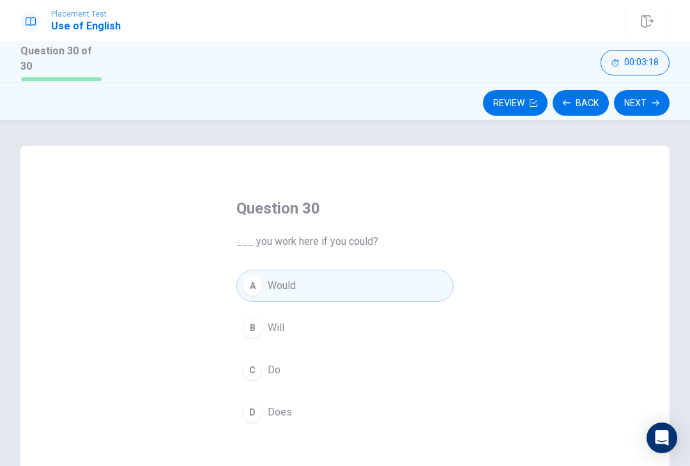
click at [642, 104] on button "Next" at bounding box center [642, 103] width 56 height 26
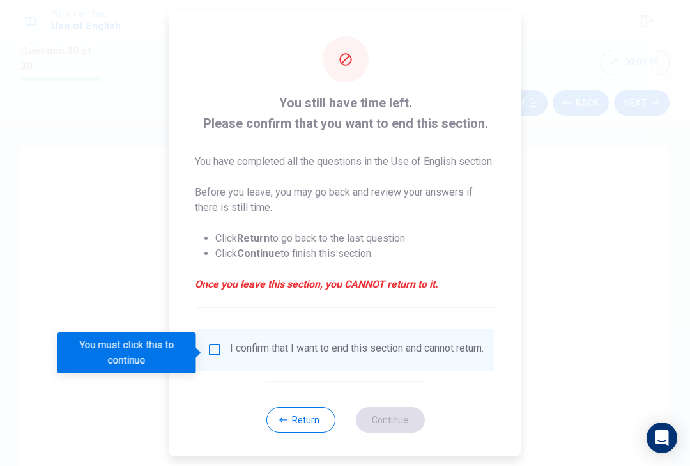
click at [211, 353] on input "You must click this to continue" at bounding box center [214, 348] width 15 height 15
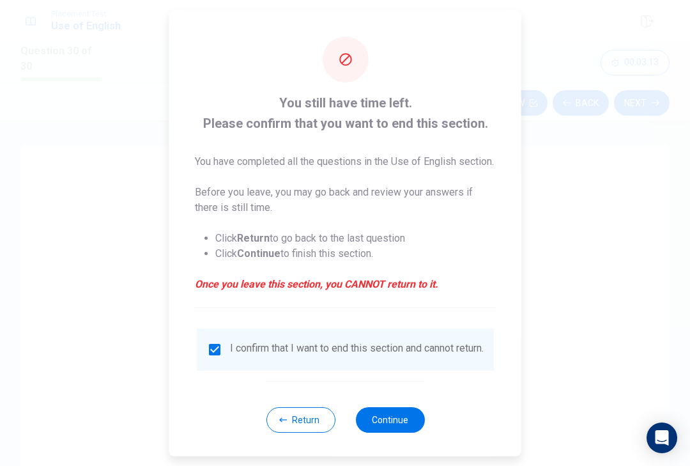
click at [400, 432] on button "Continue" at bounding box center [389, 420] width 69 height 26
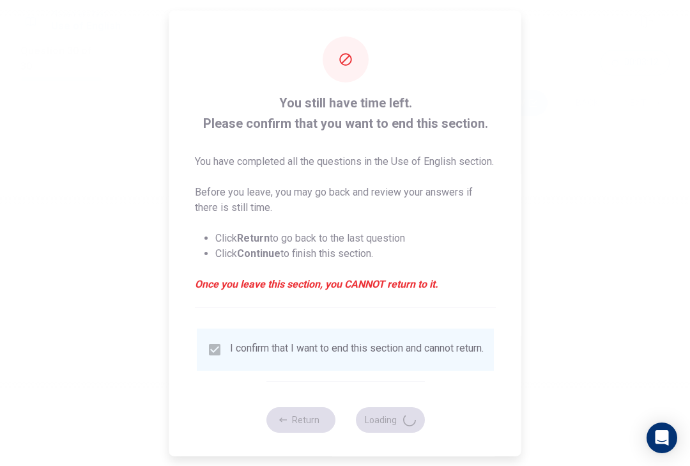
click at [639, 114] on div at bounding box center [345, 233] width 690 height 466
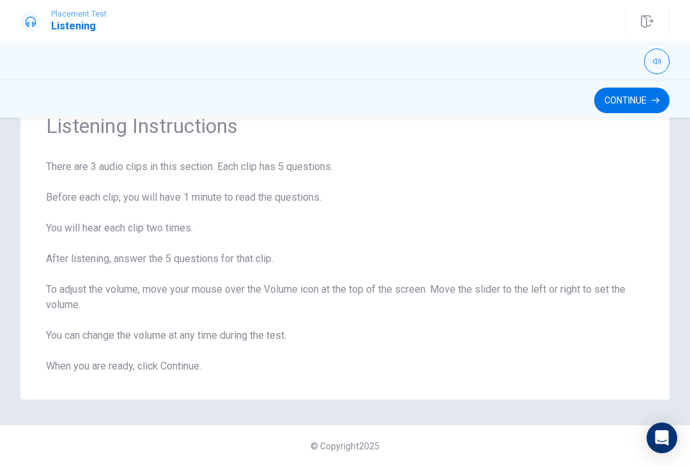
scroll to position [56, 0]
click at [664, 63] on button "button" at bounding box center [657, 62] width 26 height 26
click at [637, 109] on button "Continue" at bounding box center [632, 101] width 75 height 26
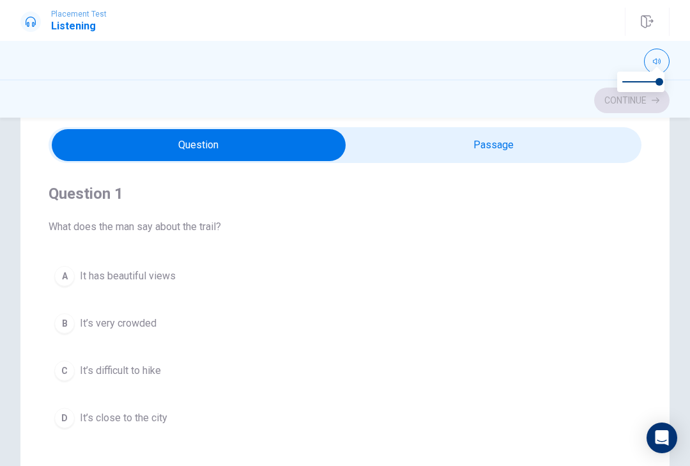
scroll to position [44, 0]
type input "12"
click at [593, 144] on input "checkbox" at bounding box center [199, 145] width 890 height 32
checkbox input "true"
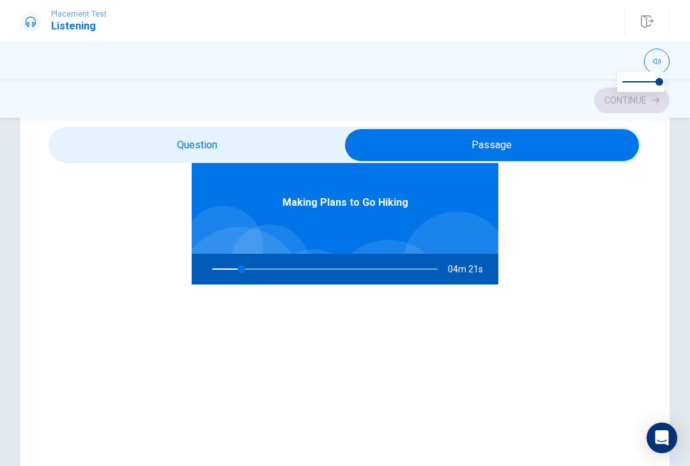
scroll to position [72, 0]
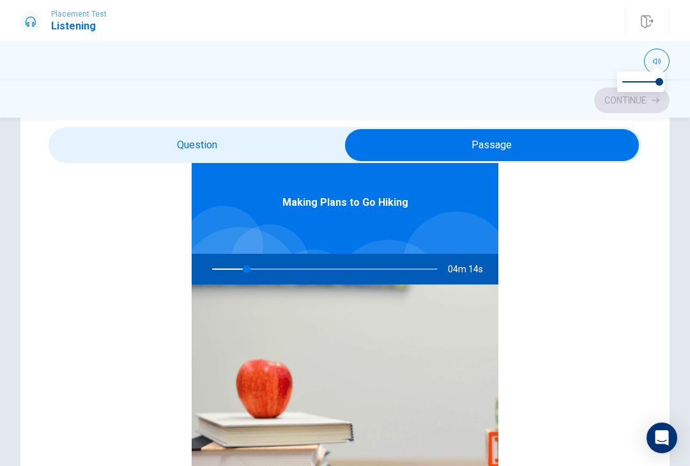
type input "16"
click at [323, 142] on input "checkbox" at bounding box center [492, 145] width 890 height 32
checkbox input "false"
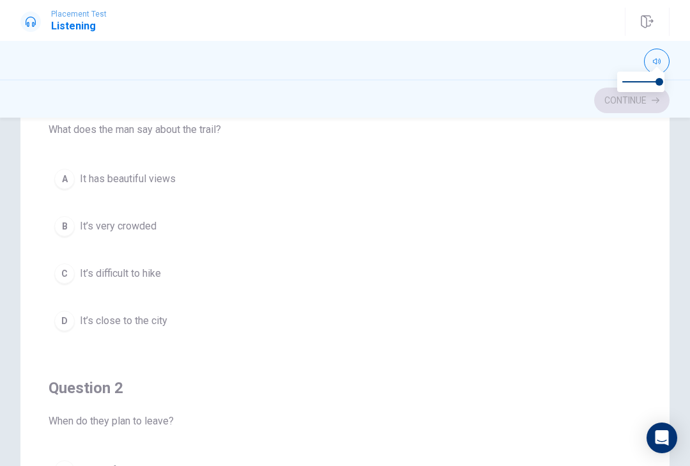
scroll to position [141, 0]
click at [64, 180] on div "A" at bounding box center [64, 179] width 20 height 20
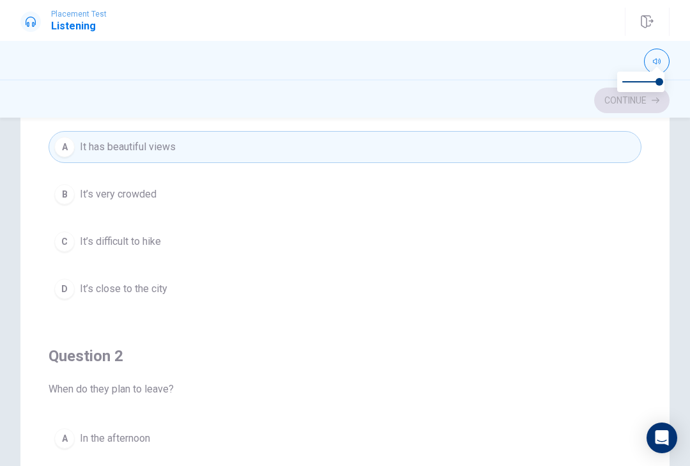
scroll to position [31, 0]
click at [71, 150] on div "A" at bounding box center [64, 147] width 20 height 20
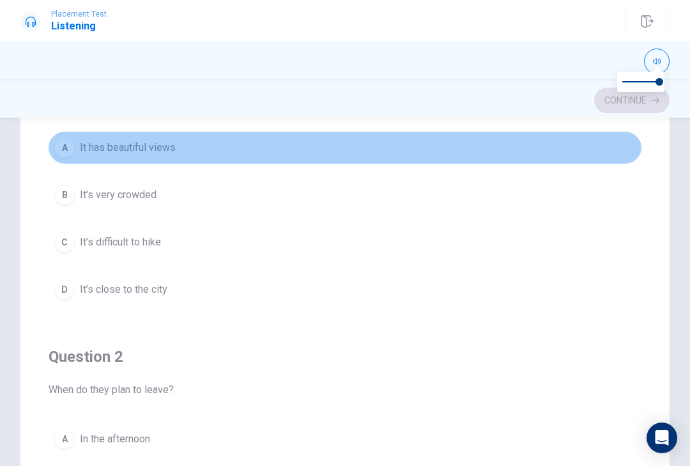
click at [63, 142] on div "A" at bounding box center [64, 147] width 20 height 20
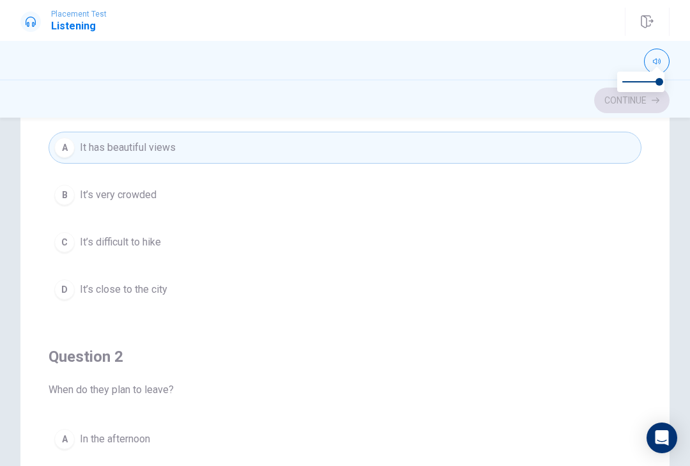
click at [61, 146] on div "A" at bounding box center [64, 147] width 20 height 20
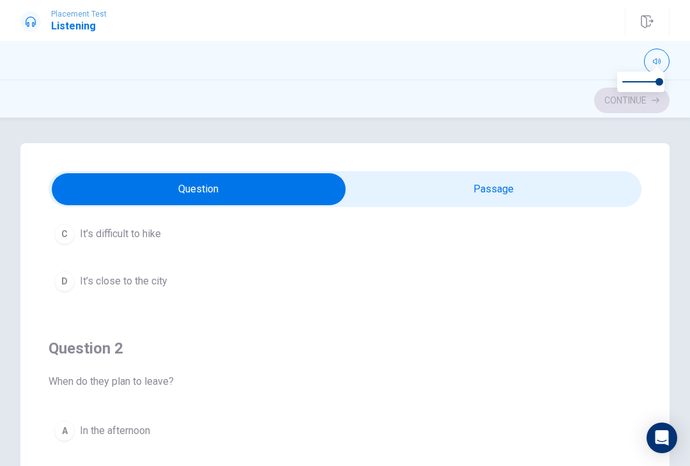
scroll to position [0, 0]
click at [380, 169] on div "Question 1 What does the man say about the trail? A It has beautiful views B It…" at bounding box center [344, 400] width 649 height 514
type input "38"
click at [373, 178] on input "checkbox" at bounding box center [199, 189] width 890 height 32
checkbox input "true"
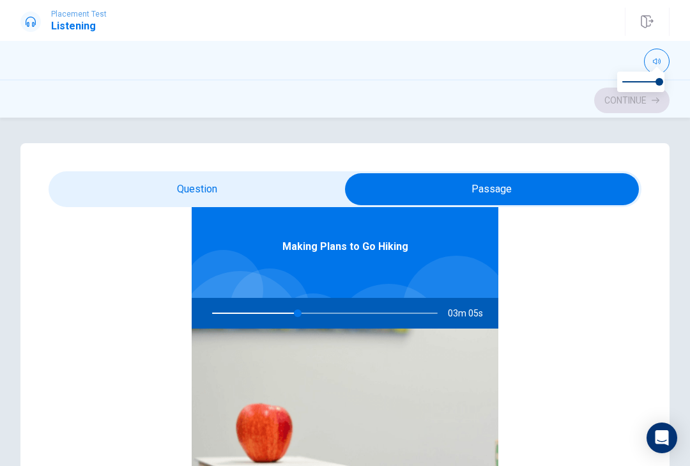
scroll to position [72, 0]
click at [276, 301] on div at bounding box center [322, 313] width 251 height 31
click at [276, 300] on div at bounding box center [322, 313] width 251 height 31
click at [299, 330] on img at bounding box center [345, 431] width 307 height 205
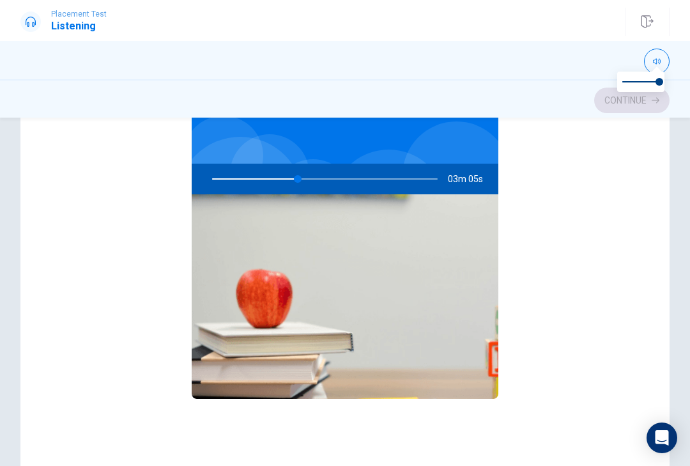
scroll to position [144, 0]
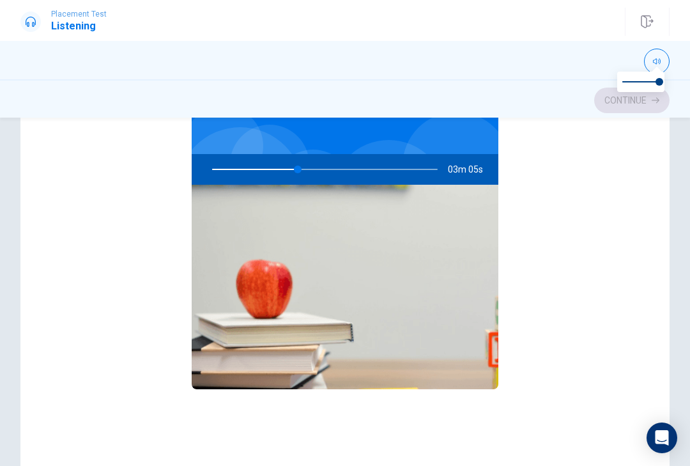
click at [277, 159] on div at bounding box center [322, 169] width 251 height 31
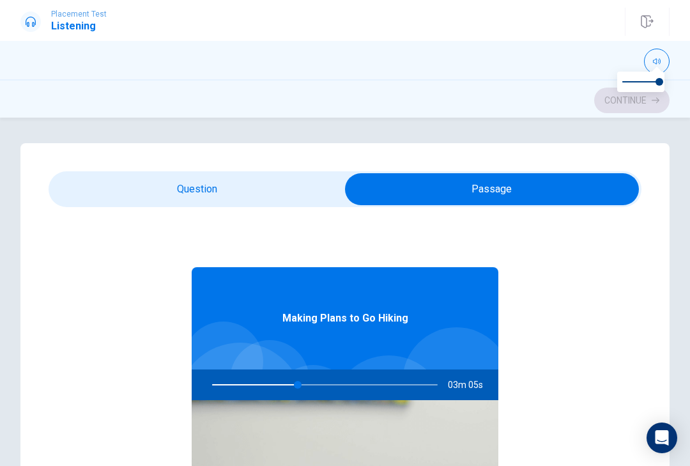
scroll to position [0, 0]
click at [279, 389] on div at bounding box center [322, 384] width 251 height 31
type input "38"
click at [102, 183] on input "checkbox" at bounding box center [492, 189] width 890 height 32
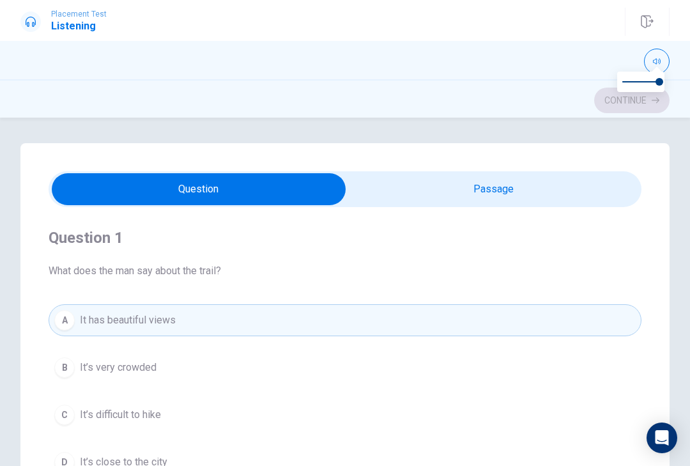
checkbox input "true"
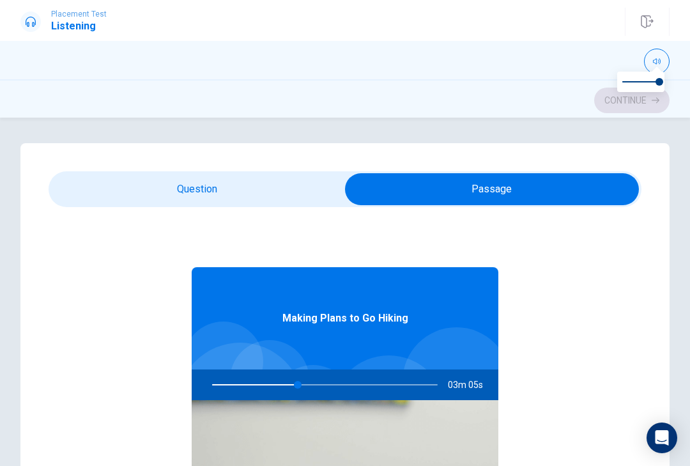
type input "38"
click at [74, 195] on input "checkbox" at bounding box center [492, 189] width 890 height 32
checkbox input "false"
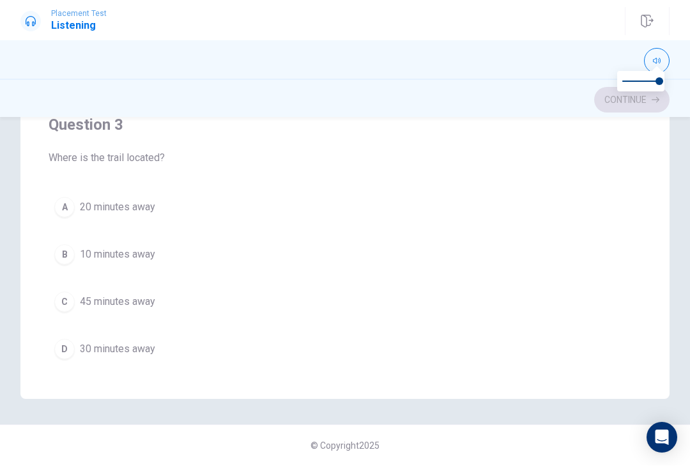
scroll to position [440, 0]
click at [68, 358] on button "D 30 minutes away" at bounding box center [345, 348] width 593 height 32
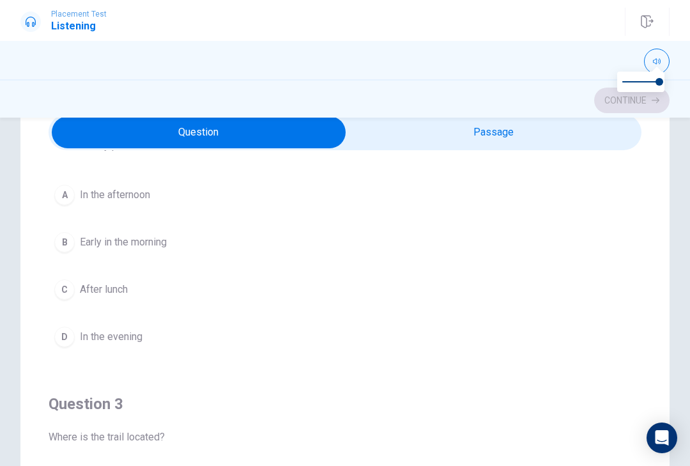
scroll to position [57, 0]
click at [70, 245] on div "B" at bounding box center [64, 242] width 20 height 20
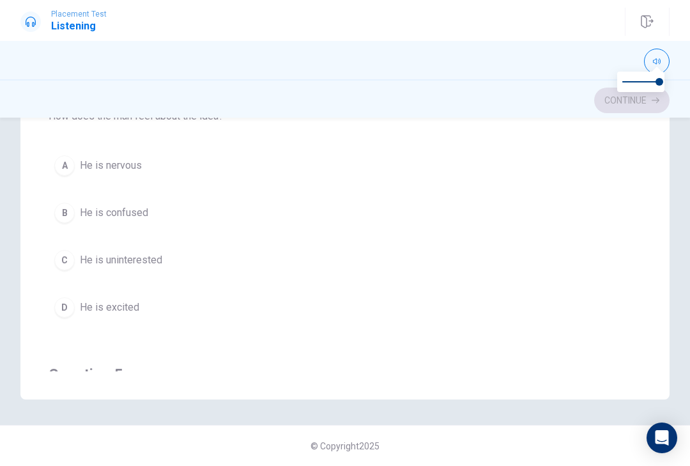
scroll to position [258, 0]
click at [71, 317] on button "D He is excited" at bounding box center [345, 307] width 593 height 32
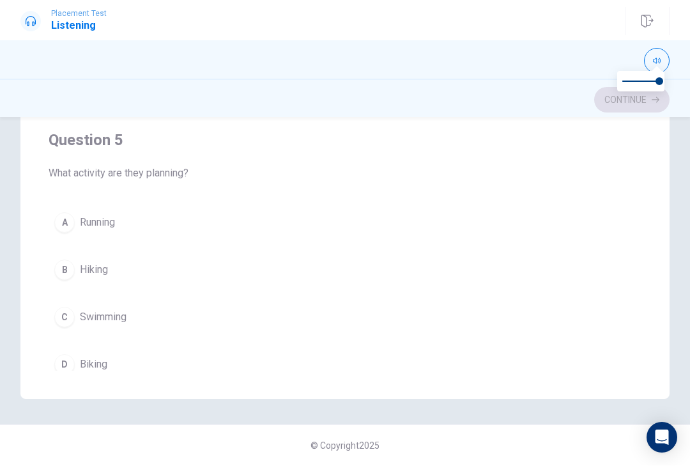
scroll to position [1011, 0]
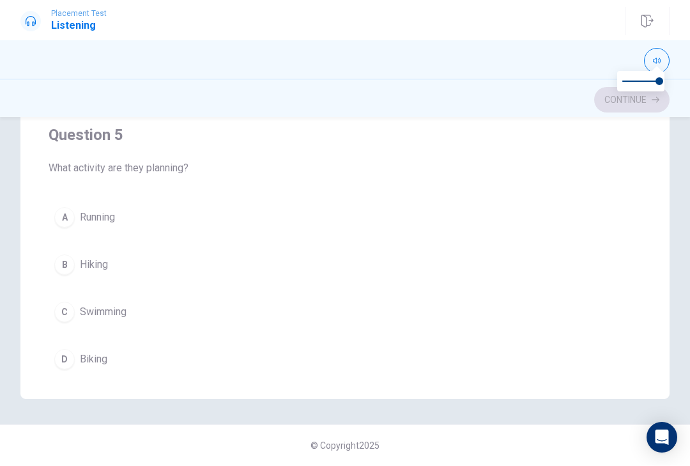
click at [61, 265] on div "B" at bounding box center [64, 265] width 20 height 20
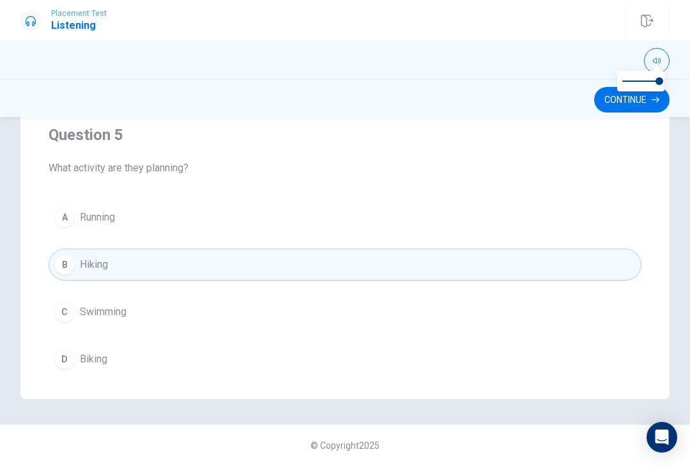
click at [594, 87] on div "Continue" at bounding box center [345, 98] width 690 height 38
click at [620, 104] on button "Continue" at bounding box center [632, 101] width 75 height 26
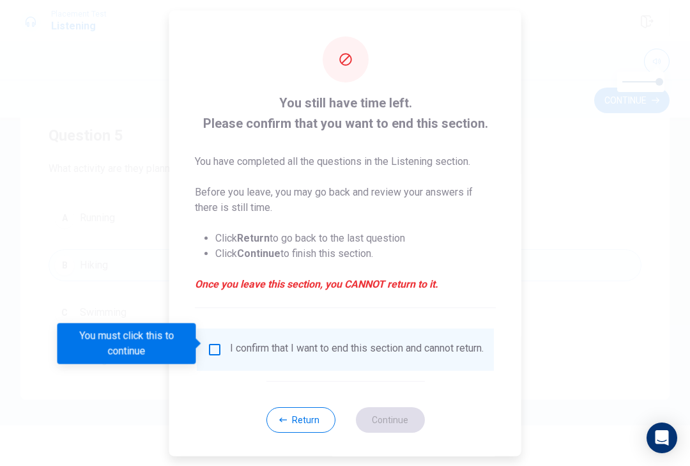
click at [214, 343] on input "You must click this to continue" at bounding box center [214, 348] width 15 height 15
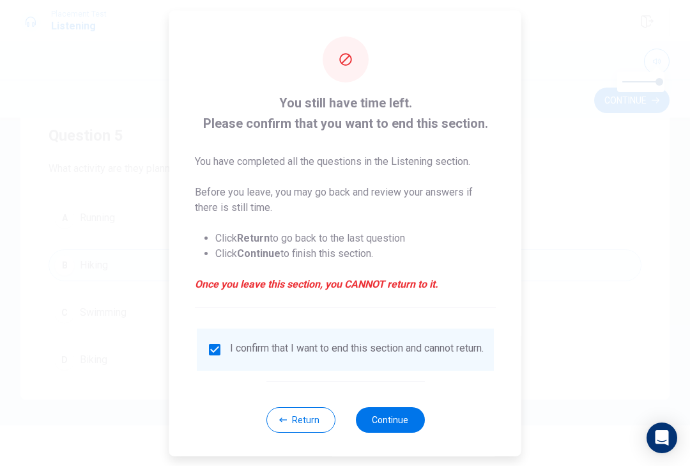
click at [395, 412] on button "Continue" at bounding box center [389, 420] width 69 height 26
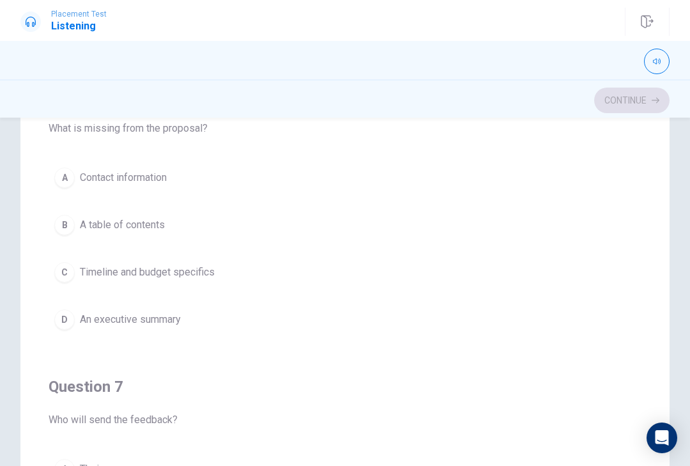
scroll to position [143, 0]
click at [67, 274] on div "C" at bounding box center [64, 272] width 20 height 20
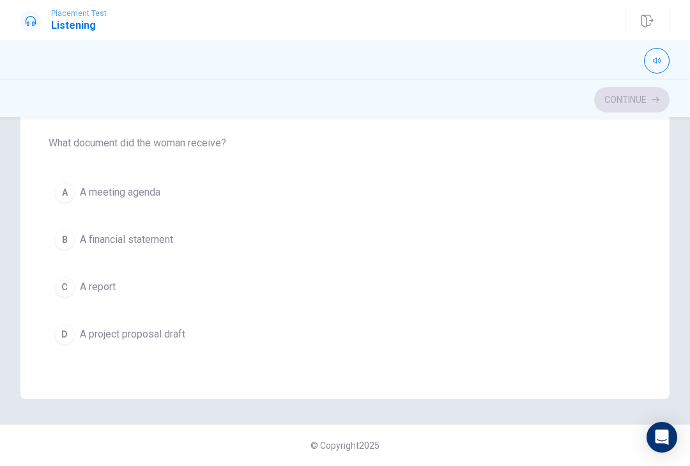
scroll to position [1036, 0]
click at [78, 343] on button "D A project proposal draft" at bounding box center [345, 335] width 593 height 32
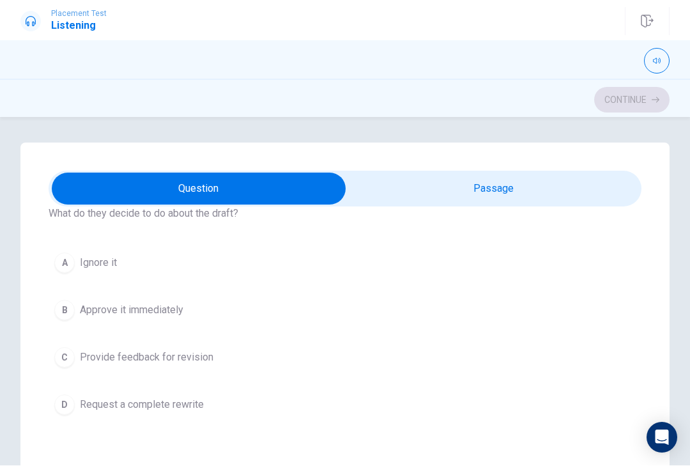
scroll to position [927, 0]
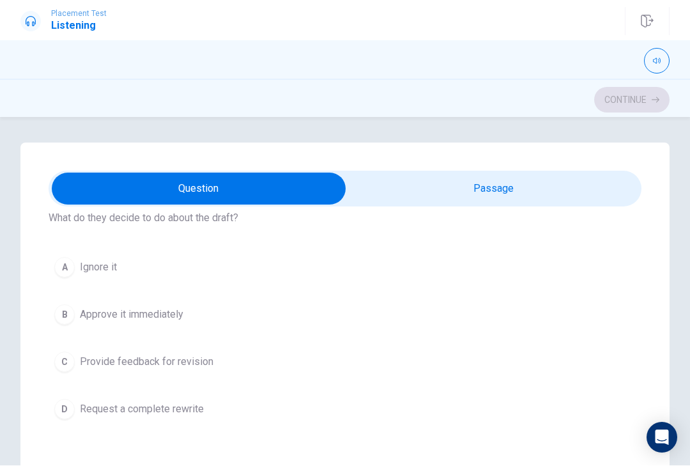
click at [70, 368] on div "C" at bounding box center [64, 362] width 20 height 20
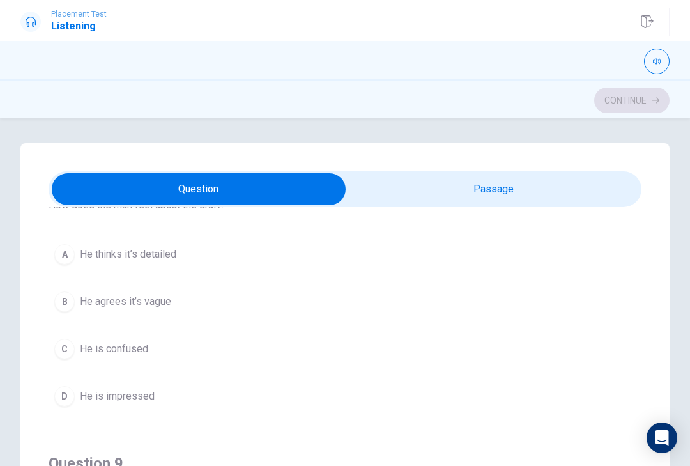
scroll to position [647, 0]
click at [61, 309] on div "B" at bounding box center [64, 303] width 20 height 20
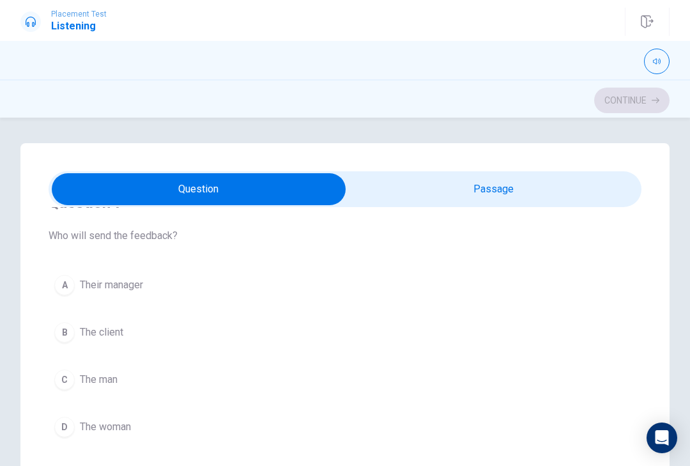
scroll to position [330, 0]
click at [66, 384] on div "C" at bounding box center [64, 376] width 20 height 20
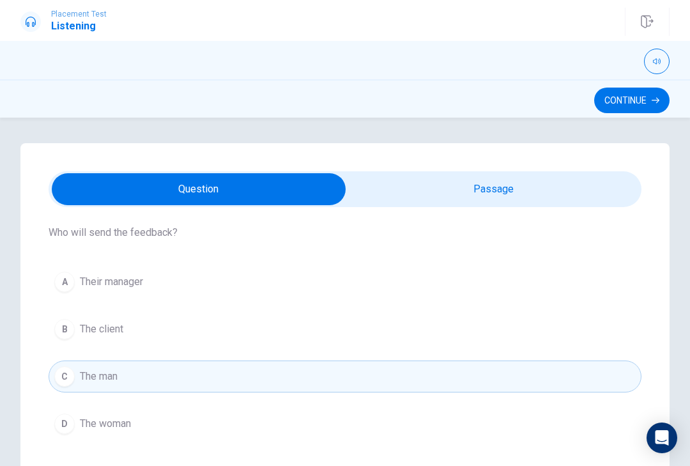
click at [621, 105] on button "Continue" at bounding box center [632, 101] width 75 height 26
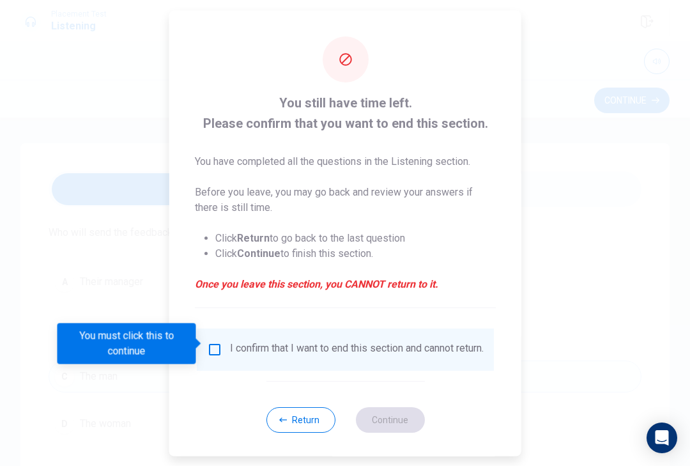
click at [200, 333] on div "You must click this to continue" at bounding box center [132, 343] width 148 height 41
click at [210, 341] on input "You must click this to continue" at bounding box center [214, 348] width 15 height 15
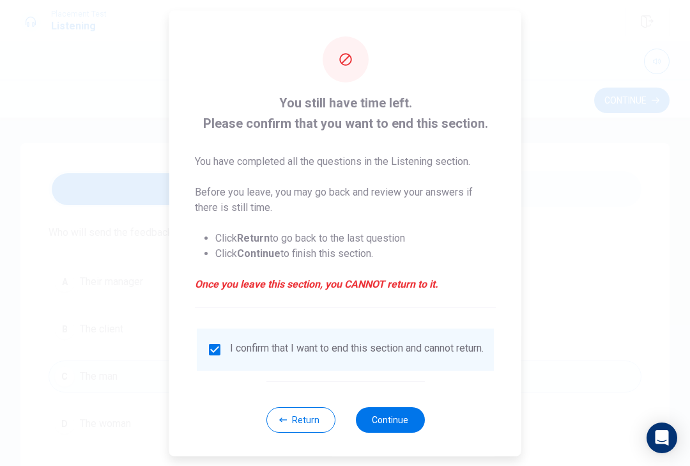
click at [397, 418] on button "Continue" at bounding box center [389, 420] width 69 height 26
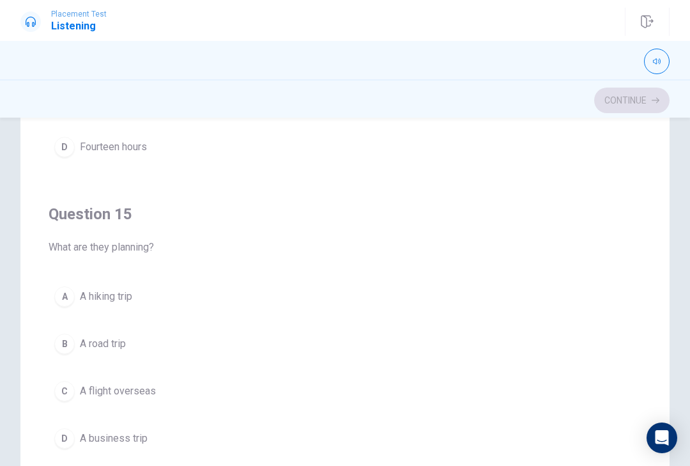
scroll to position [167, 0]
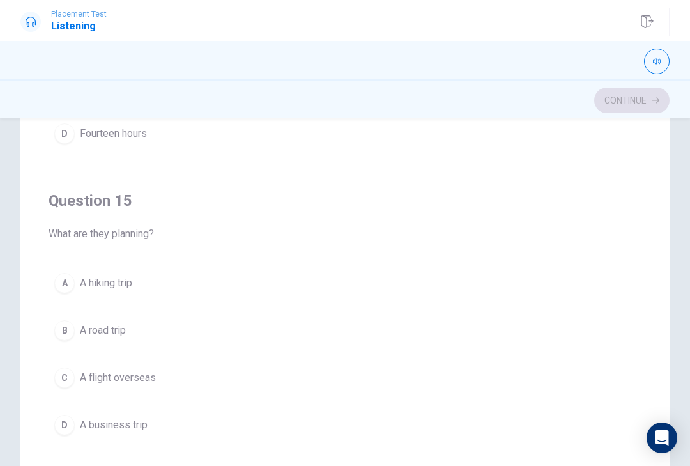
click at [151, 332] on button "B A road trip" at bounding box center [345, 331] width 593 height 32
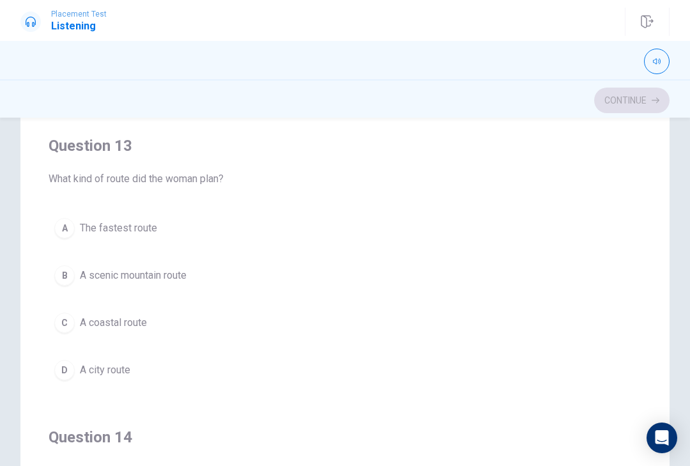
scroll to position [507, 0]
click at [204, 276] on button "B A scenic mountain route" at bounding box center [345, 276] width 593 height 32
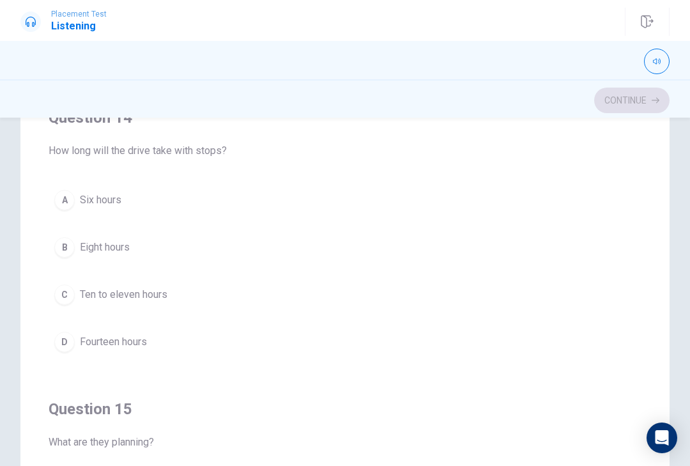
scroll to position [830, 0]
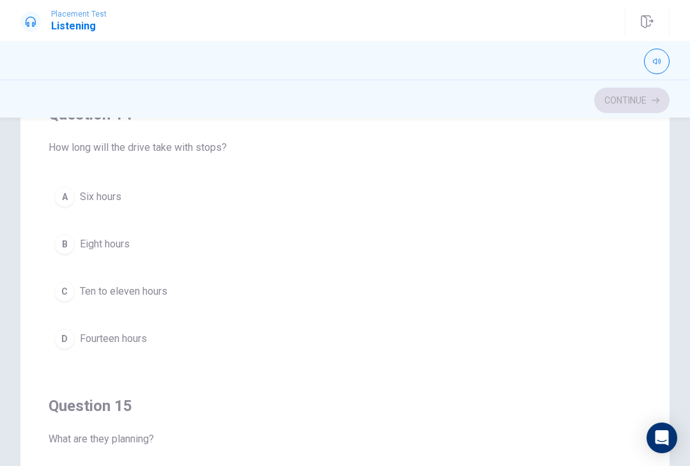
click at [163, 248] on button "B Eight hours" at bounding box center [345, 244] width 593 height 32
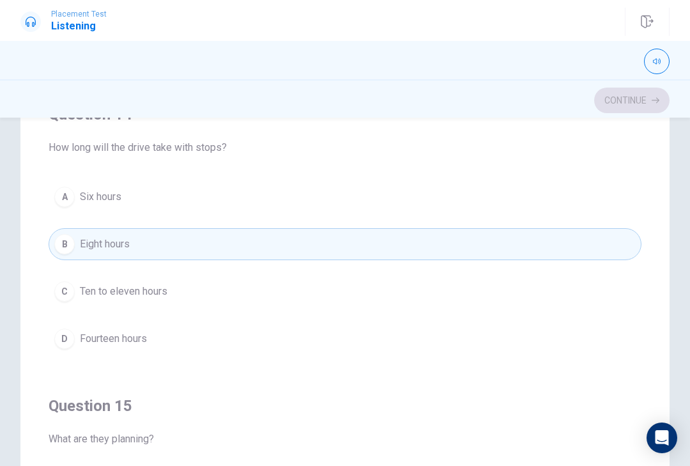
click at [189, 297] on button "C Ten to eleven hours" at bounding box center [345, 292] width 593 height 32
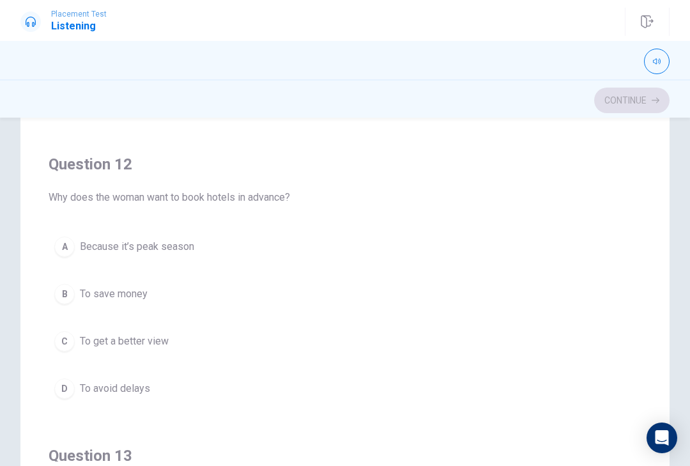
scroll to position [196, 0]
click at [184, 251] on span "Because it’s peak season" at bounding box center [137, 248] width 114 height 15
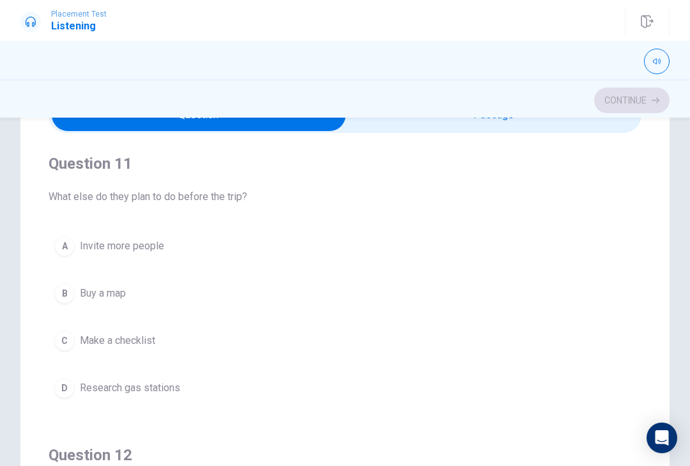
scroll to position [74, 0]
click at [196, 336] on button "C Make a checklist" at bounding box center [345, 341] width 593 height 32
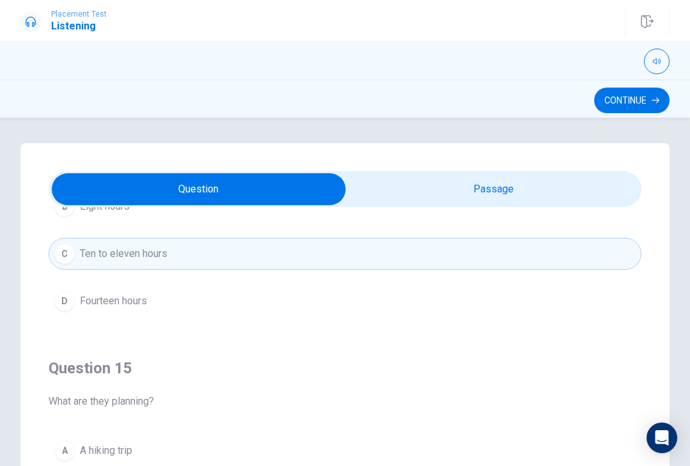
scroll to position [0, 0]
click at [645, 102] on button "Continue" at bounding box center [632, 101] width 75 height 26
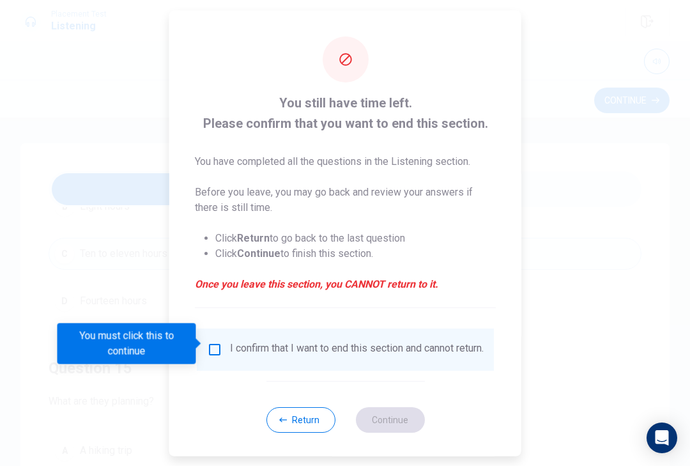
click at [207, 350] on input "You must click this to continue" at bounding box center [214, 348] width 15 height 15
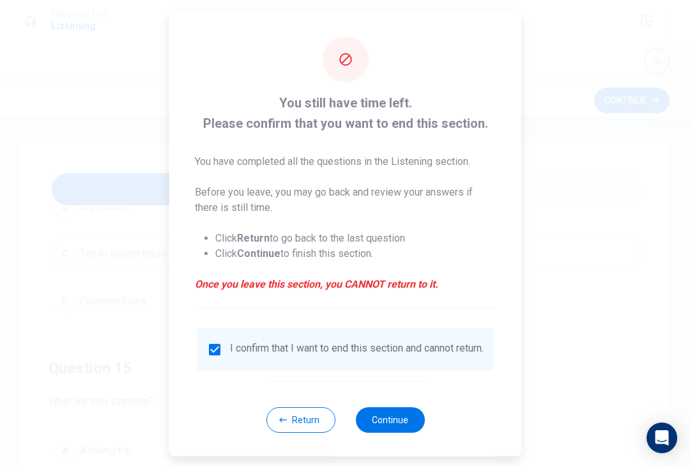
click at [383, 430] on button "Continue" at bounding box center [389, 420] width 69 height 26
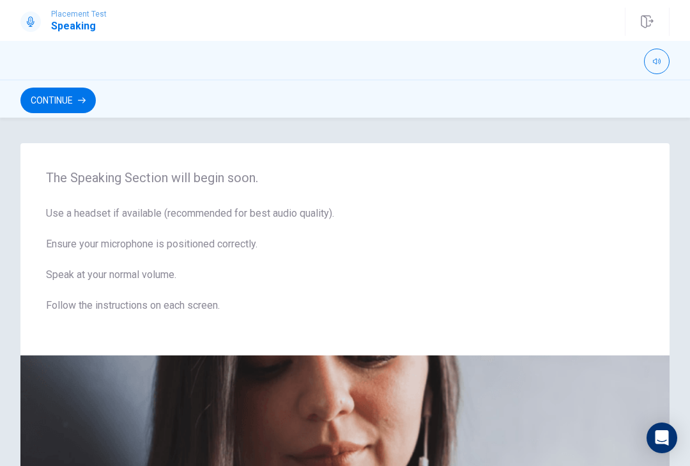
click at [83, 107] on button "Continue" at bounding box center [57, 101] width 75 height 26
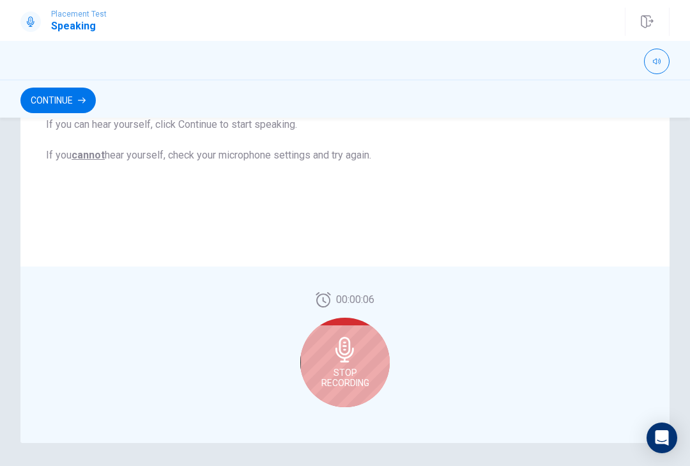
scroll to position [258, 0]
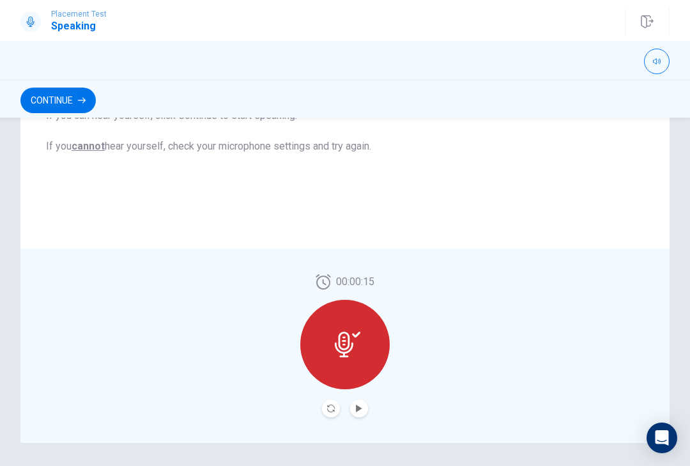
click at [358, 416] on button "Play Audio" at bounding box center [359, 409] width 18 height 18
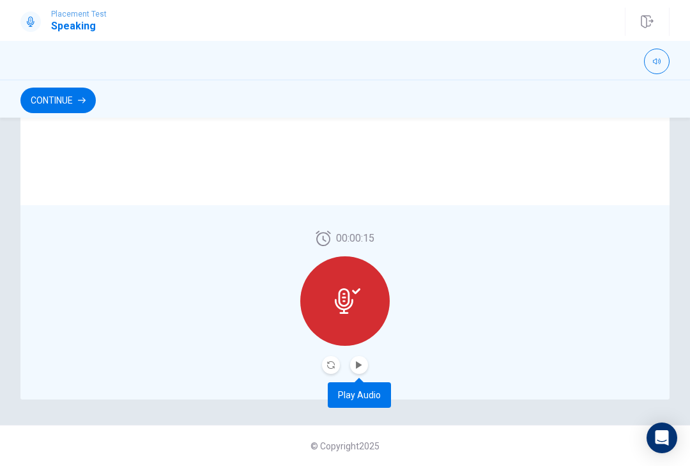
scroll to position [301, 0]
click at [58, 95] on button "Continue" at bounding box center [57, 101] width 75 height 26
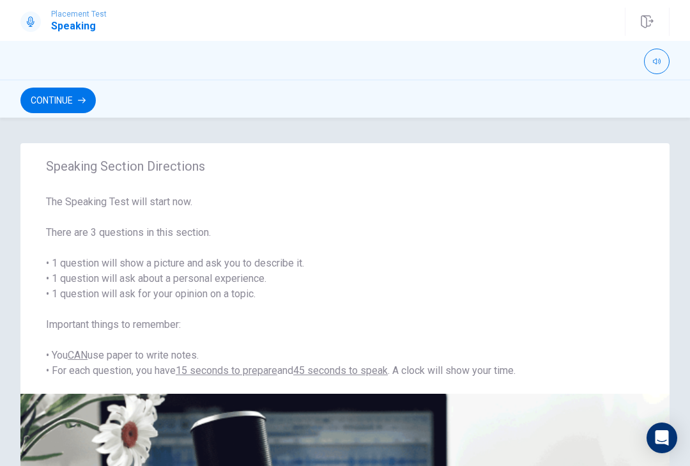
scroll to position [0, 0]
click at [57, 97] on button "Continue" at bounding box center [57, 101] width 75 height 26
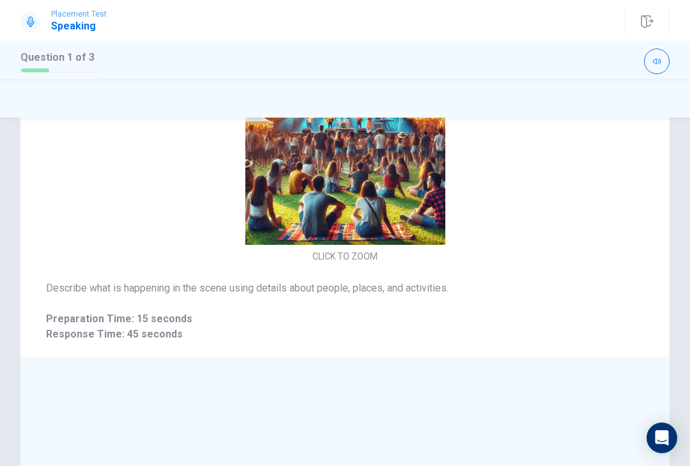
scroll to position [43, 0]
click at [355, 253] on button "CLICK TO ZOOM" at bounding box center [344, 256] width 75 height 18
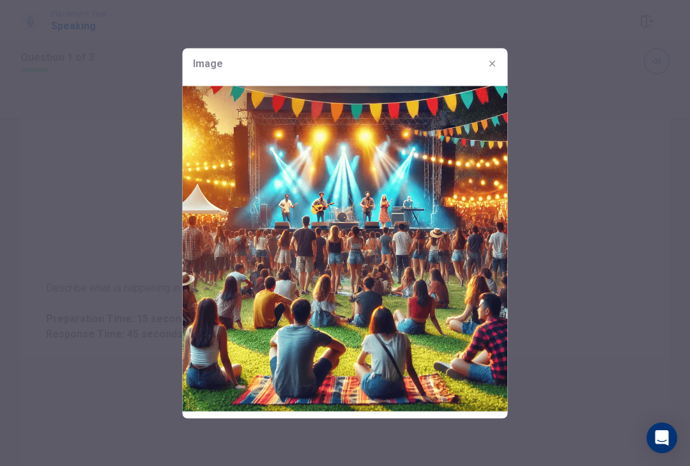
click at [508, 58] on div "Image" at bounding box center [345, 63] width 325 height 31
click at [508, 59] on div at bounding box center [345, 233] width 690 height 466
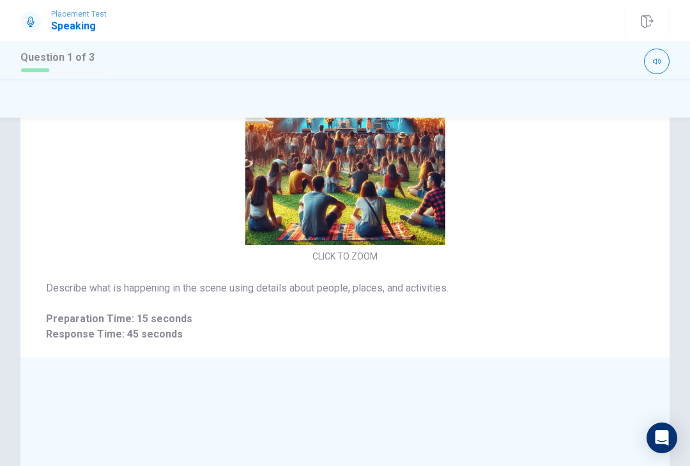
click at [345, 263] on button "CLICK TO ZOOM" at bounding box center [344, 256] width 75 height 18
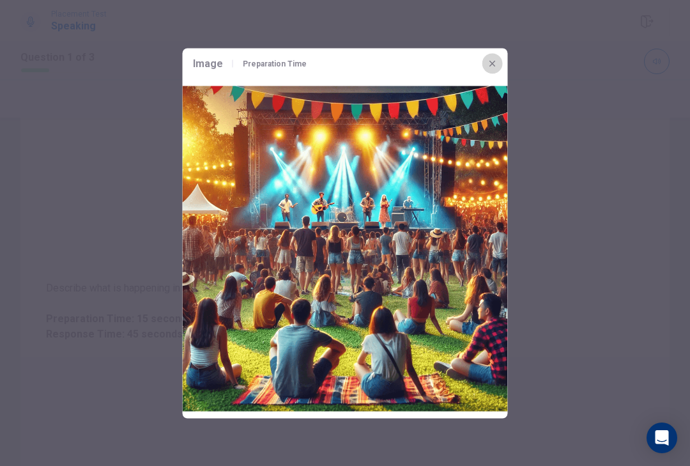
click at [493, 66] on icon "button" at bounding box center [493, 63] width 10 height 10
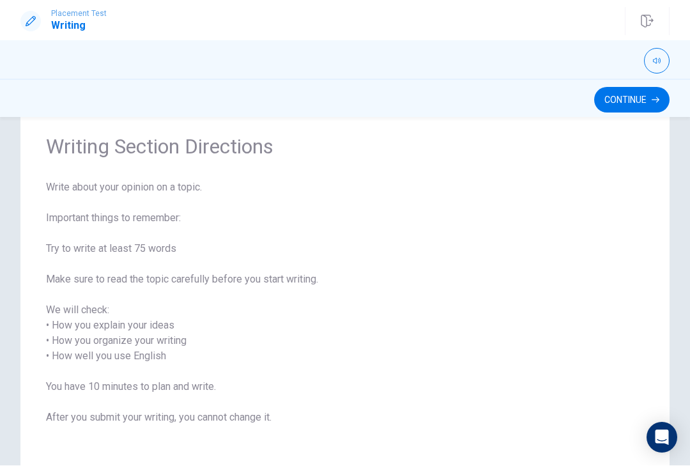
scroll to position [45, 0]
click at [644, 103] on button "Continue" at bounding box center [632, 101] width 75 height 26
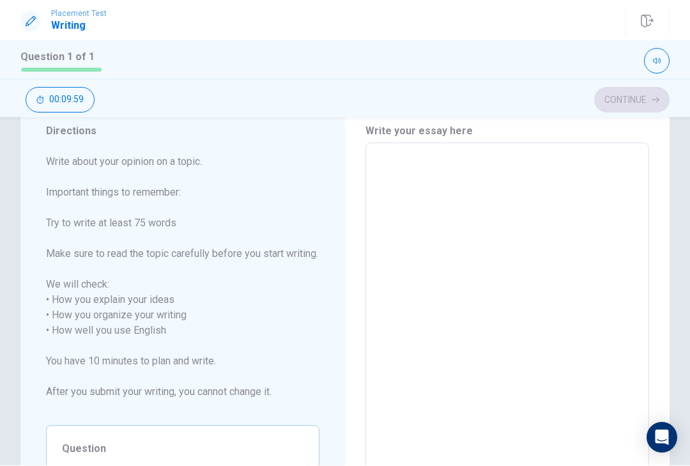
click at [433, 192] on textarea at bounding box center [508, 331] width 266 height 355
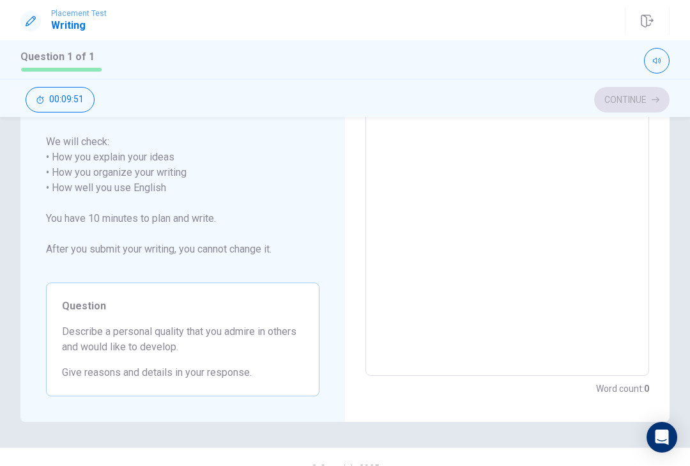
scroll to position [188, 0]
click at [479, 210] on textarea at bounding box center [508, 188] width 266 height 355
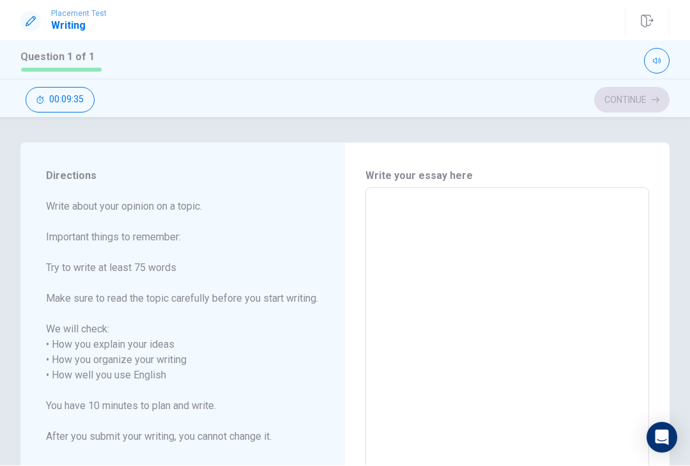
scroll to position [0, 0]
click at [408, 210] on textarea at bounding box center [508, 376] width 266 height 355
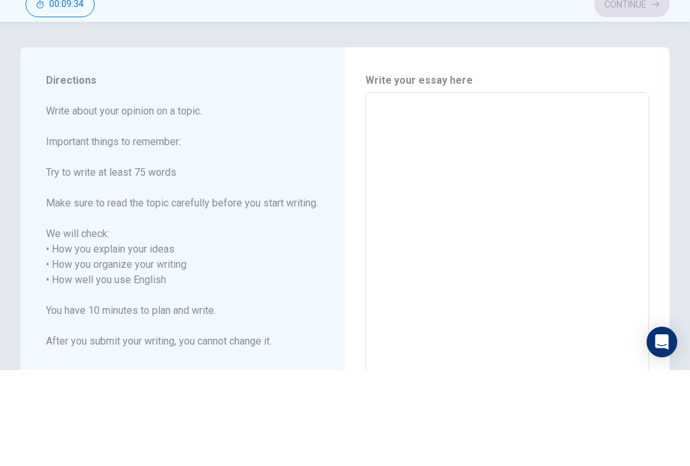
type textarea "T"
type textarea "x"
type textarea "Th"
type textarea "x"
type textarea "The"
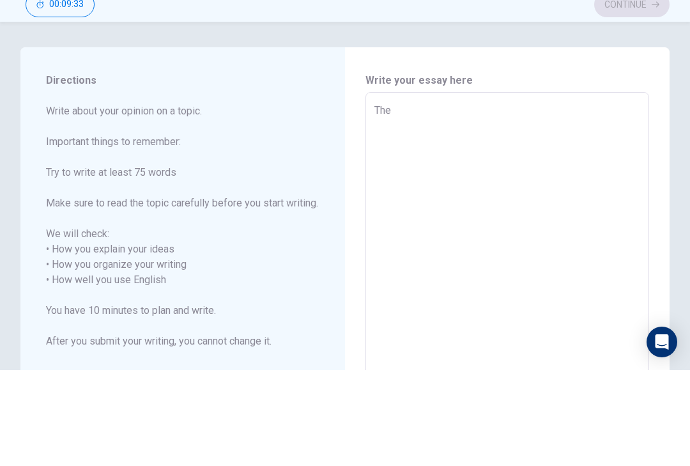
type textarea "x"
type textarea "The"
type textarea "x"
type textarea "The f"
type textarea "x"
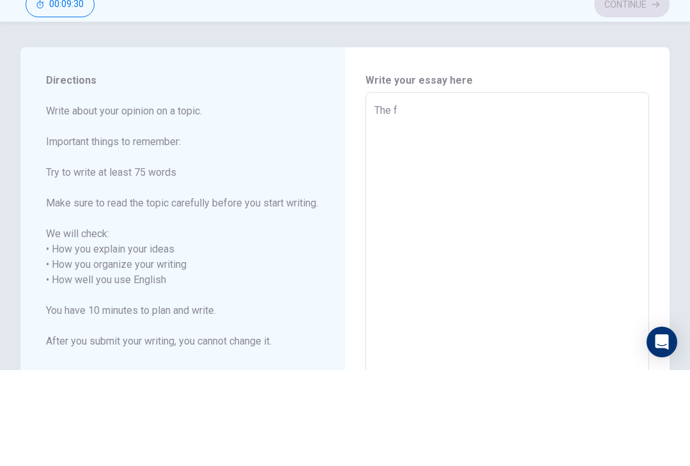
type textarea "The fi"
type textarea "x"
type textarea "The fir"
type textarea "x"
type textarea "The firs"
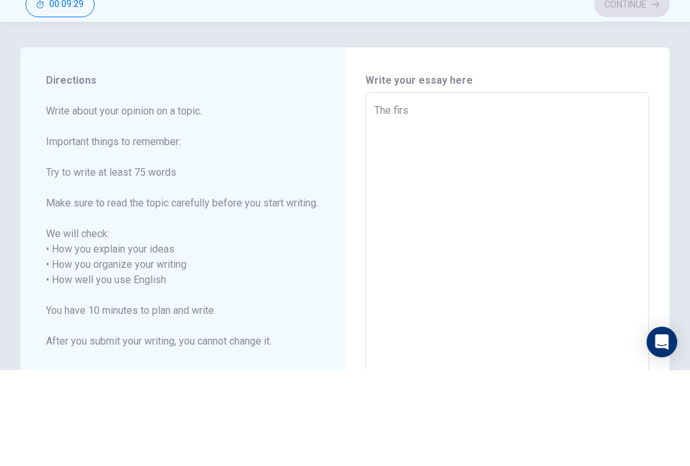
type textarea "x"
type textarea "The first"
type textarea "x"
type textarea "The first"
type textarea "x"
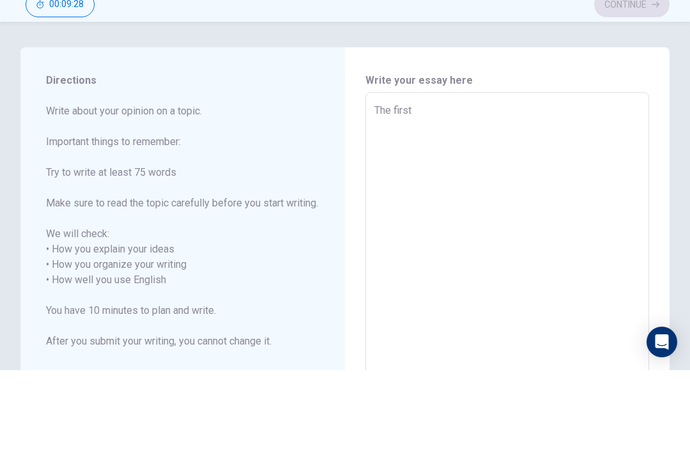
type textarea "The first t"
type textarea "x"
type textarea "The first th"
type textarea "x"
type textarea "The first thr"
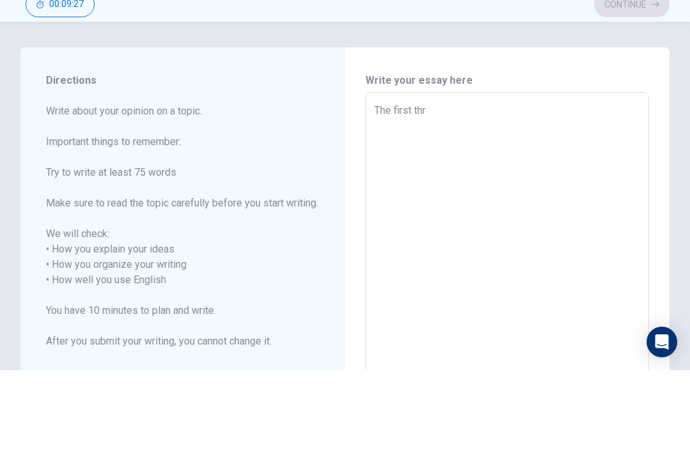
type textarea "x"
type textarea "The first thre"
type textarea "x"
type textarea "The first three"
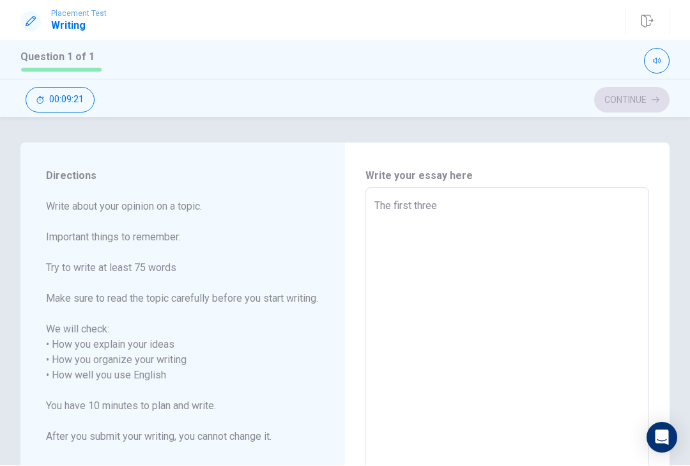
type textarea "x"
click at [462, 206] on textarea "The first three" at bounding box center [508, 376] width 266 height 355
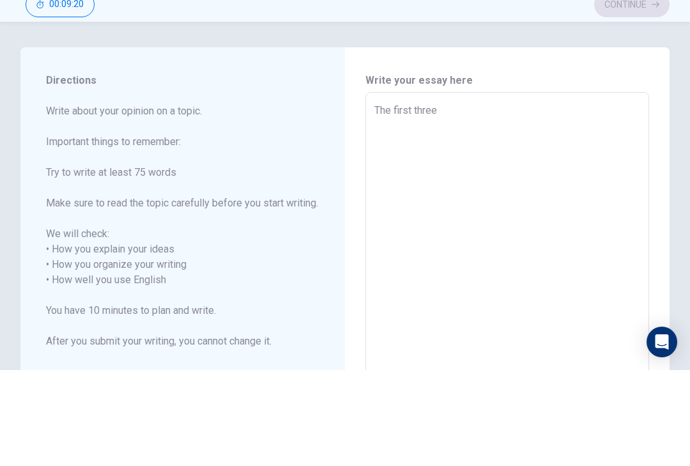
type textarea "The first three"
type textarea "x"
type textarea "The first three p"
type textarea "x"
type textarea "The first three pe"
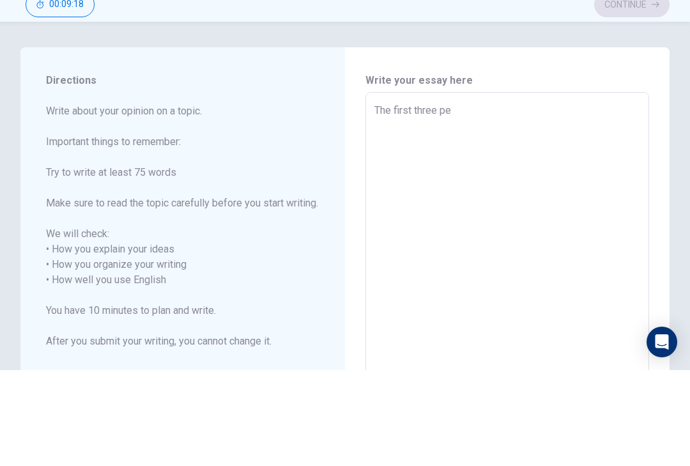
type textarea "x"
type textarea "The first three per"
type textarea "x"
type textarea "The first three pers"
type textarea "x"
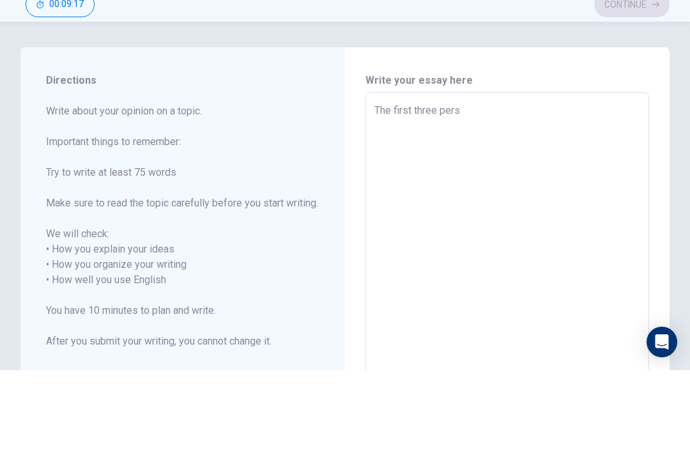
type textarea "The first three perso"
type textarea "x"
type textarea "The first three person"
type textarea "x"
type textarea "The first three persona"
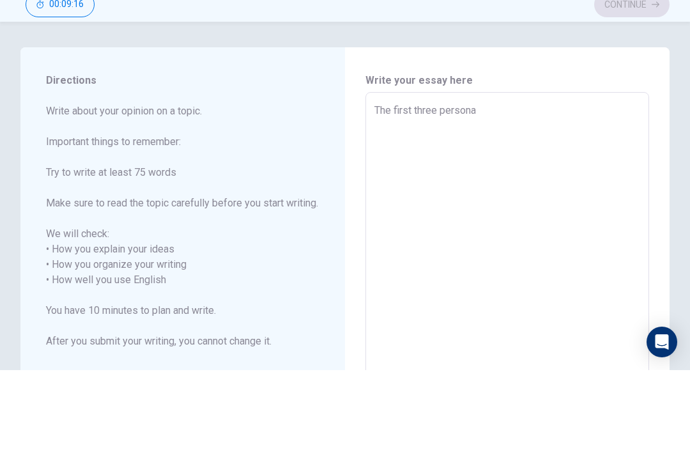
type textarea "x"
type textarea "The first three personal"
type textarea "x"
type textarea "The first three personal"
type textarea "x"
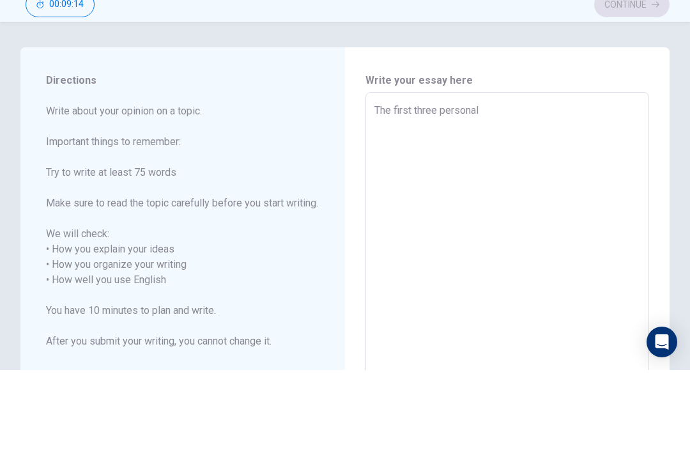
type textarea "The first three personal q"
type textarea "x"
type textarea "The first three personal qu"
type textarea "x"
type textarea "The first three personal qua"
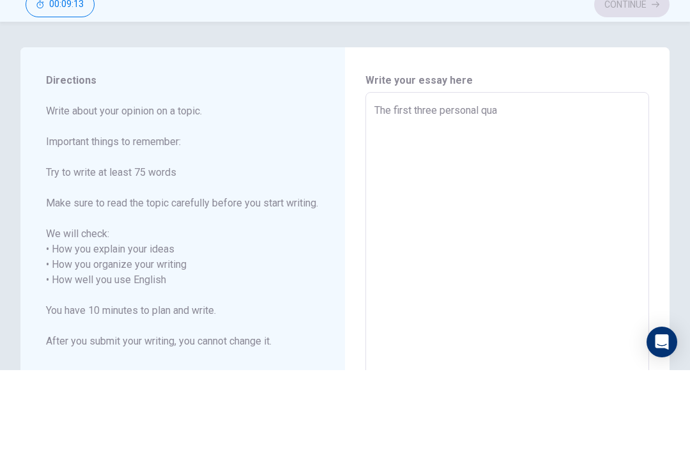
type textarea "x"
type textarea "The first three personal qual"
type textarea "x"
type textarea "The first three personal quali"
type textarea "x"
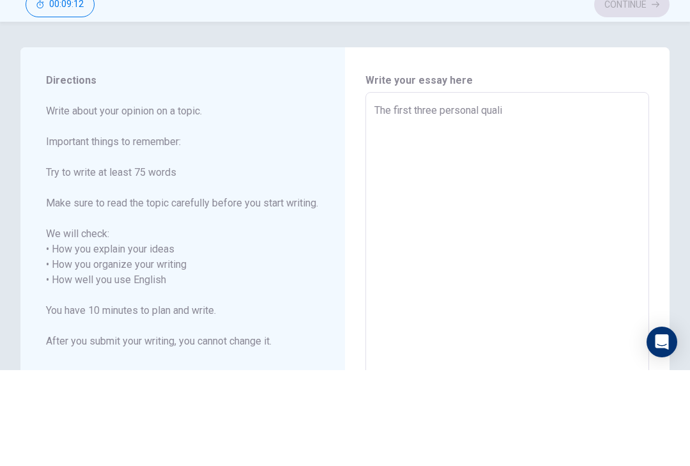
type textarea "The first three personal qualit"
type textarea "x"
type textarea "The first three personal quality"
type textarea "x"
type textarea "The first three personal quality"
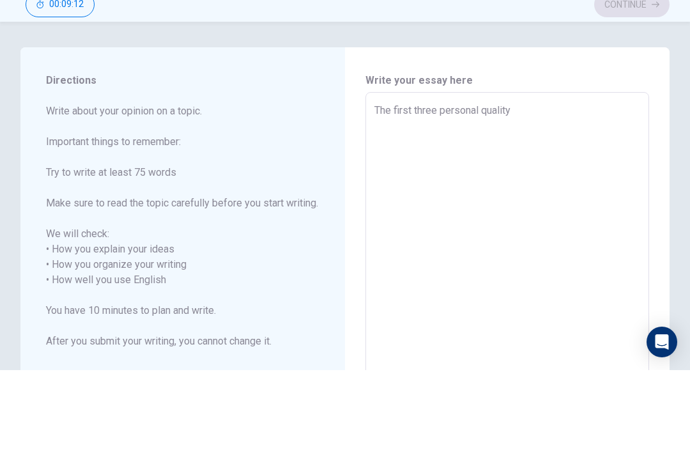
type textarea "x"
type textarea "The first three personal quality i"
type textarea "x"
type textarea "The first three personal quality is"
type textarea "x"
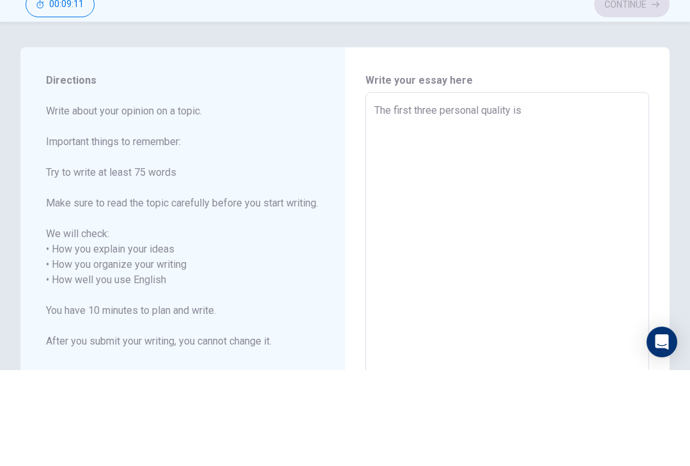
type textarea "The first three personal quality is"
type textarea "x"
type textarea "The first three personal quality is t"
type textarea "x"
type textarea "The first three personal quality is to"
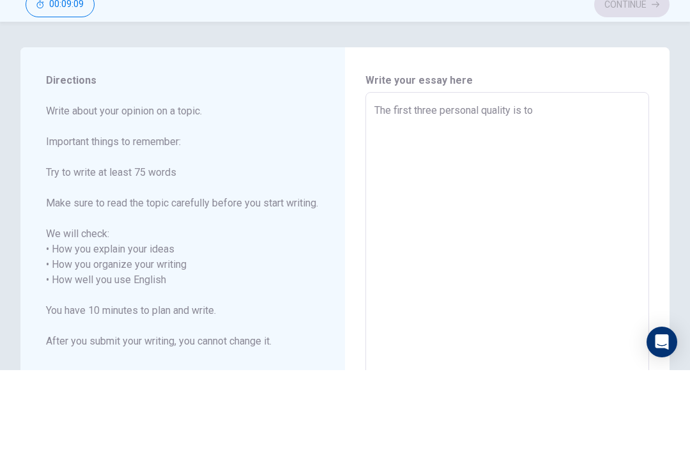
type textarea "x"
type textarea "The first three personal quality is to"
type textarea "x"
type textarea "The first three personal quality is to b"
type textarea "x"
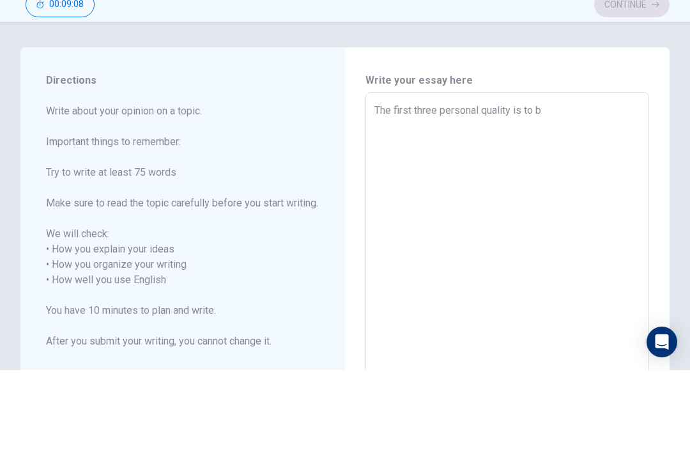
type textarea "The first three personal quality is to be"
type textarea "x"
type textarea "The first three personal quality is to be"
type textarea "x"
type textarea "The first three personal quality is to be k"
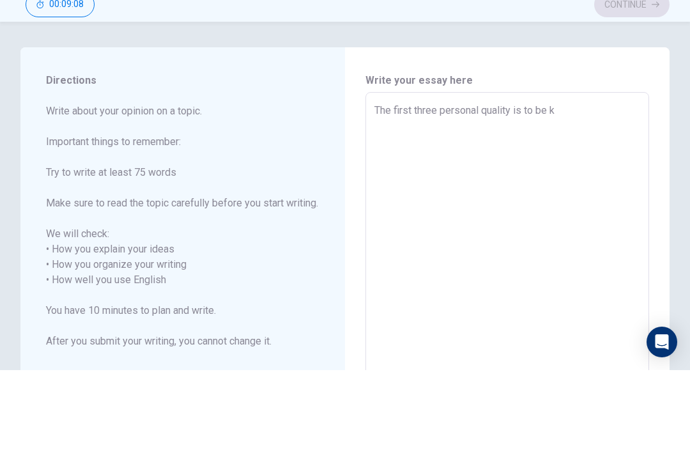
type textarea "x"
type textarea "The first three personal quality is to be ki"
type textarea "x"
type textarea "The first three personal quality is to be kin"
type textarea "x"
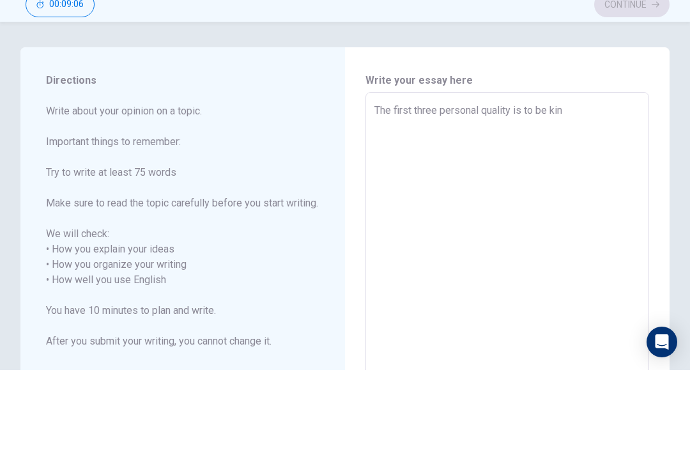
type textarea "The first three personal quality is to be kind"
type textarea "x"
type textarea "The first three personal quality is to be kind"
type textarea "x"
type textarea "The first three personal quality is to be kind t"
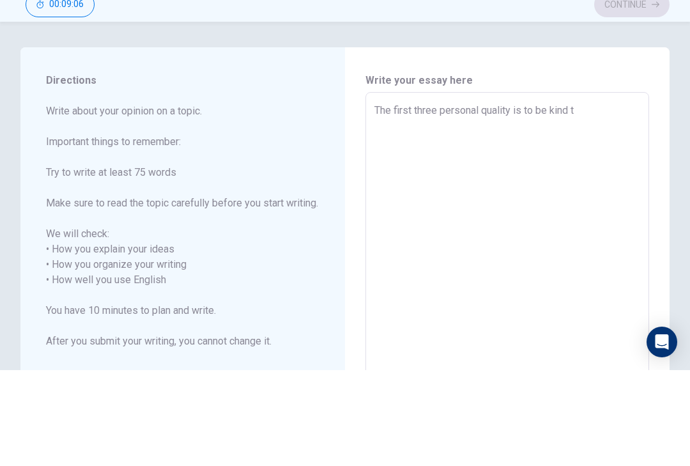
type textarea "x"
type textarea "The first three personal quality is to be kind to"
type textarea "x"
type textarea "The first three personal quality is to be kind to"
type textarea "x"
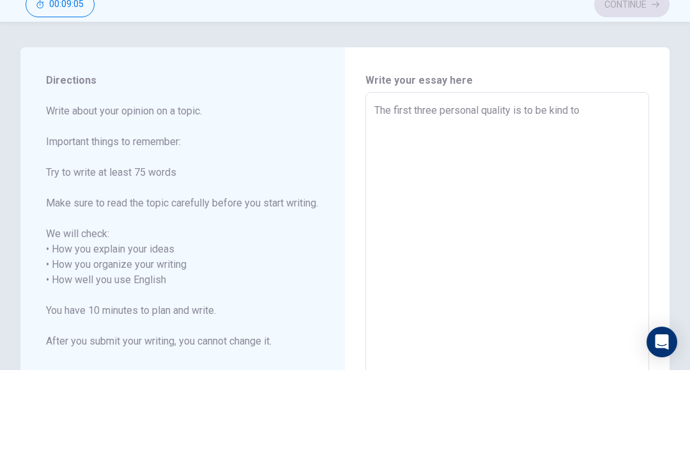
type textarea "The first three personal quality is to be kind to b"
type textarea "x"
type textarea "The first three personal quality is to be kind to be"
type textarea "x"
type textarea "The first three personal quality is to be kind to be"
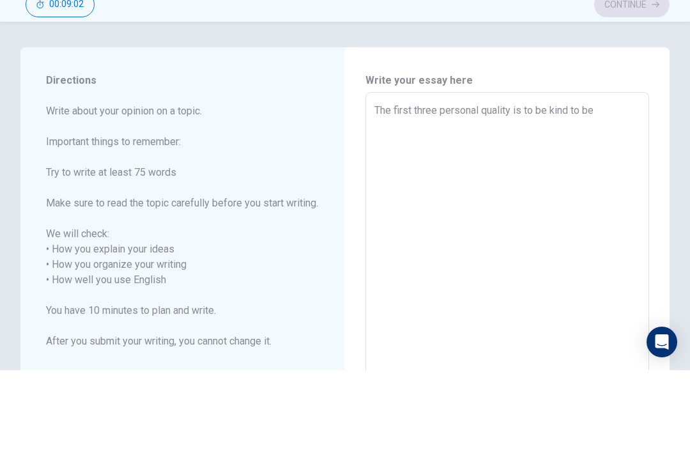
type textarea "x"
type textarea "The first three personal quality is to bekind to be"
type textarea "x"
type textarea "The first three personal quality is to be,kind to be"
type textarea "x"
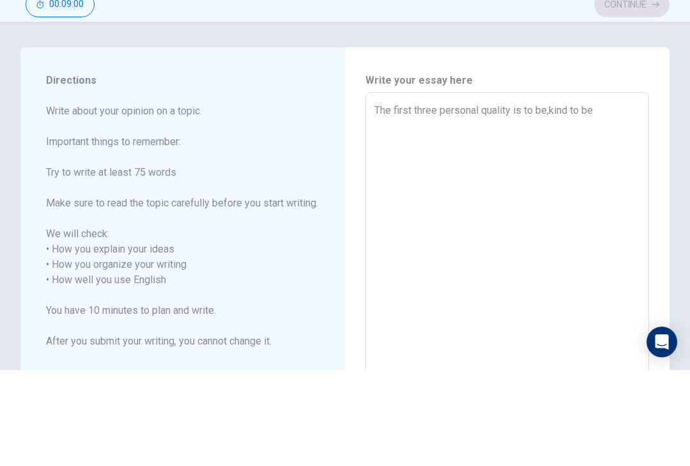
type textarea "The first three personal quality is to be, kind to be"
type textarea "x"
click at [611, 199] on textarea "The first three personal quality is to be, kind to be" at bounding box center [508, 376] width 266 height 355
type textarea "The first three personal quality is to be, kind to be"
type textarea "x"
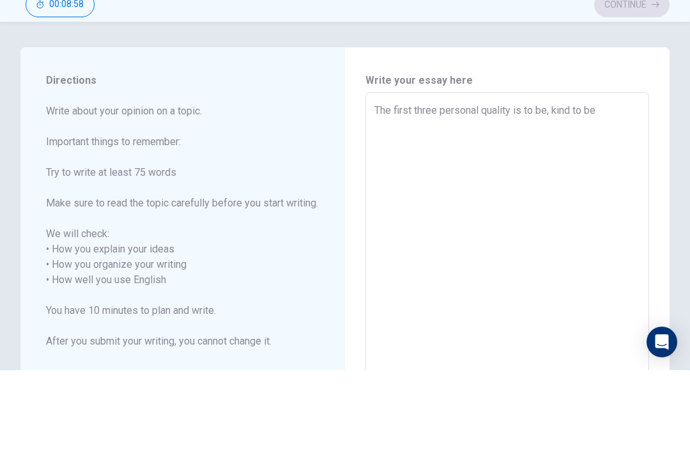
type textarea "The first three personal quality is to be, kind to be,"
type textarea "x"
type textarea "The first three personal quality is to be, kind to be,"
type textarea "x"
type textarea "The first three personal quality is to be, kind to be, t"
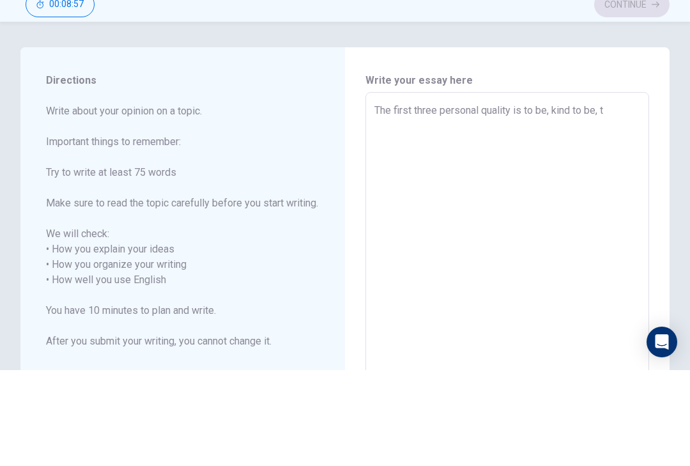
type textarea "x"
type textarea "The first three personal quality is to be, kind to be, to"
type textarea "x"
type textarea "The first three personal quality is to be, kind to be, t"
type textarea "x"
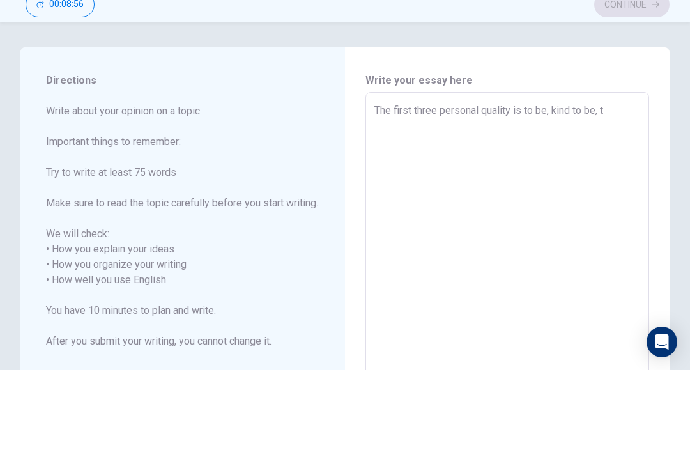
type textarea "The first three personal quality is to be, kind to be,"
type textarea "x"
type textarea "The first three personal quality is to be, kind to be,"
type textarea "x"
type textarea "The first three personal quality is to be, kind to be,a"
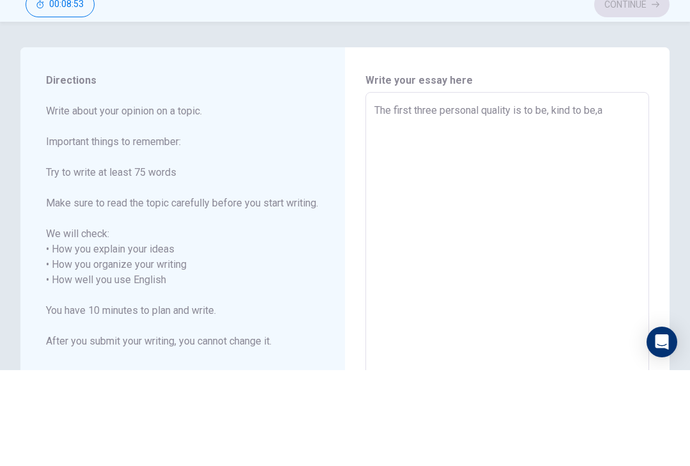
type textarea "x"
type textarea "The first three personal quality is to be, kind to be,an"
type textarea "x"
type textarea "The first three personal quality is to be, kind to be,and"
type textarea "x"
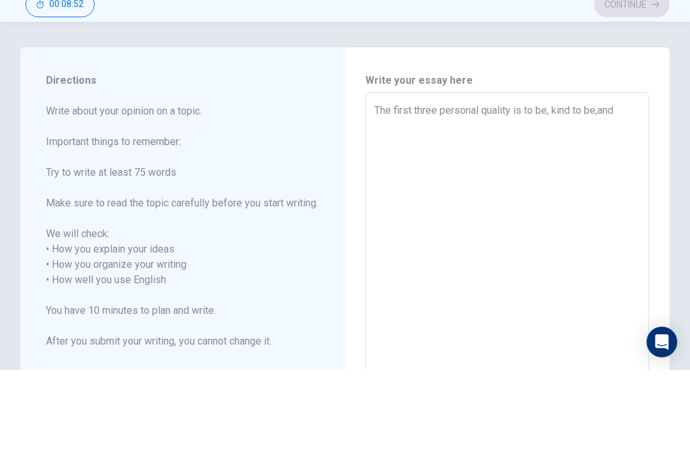
type textarea "The first three personal quality is to be, kind to be,and"
type textarea "x"
type textarea "The first three personal quality is to be, kind to be,and t"
type textarea "x"
type textarea "The first three personal quality is to be, kind to be,and to"
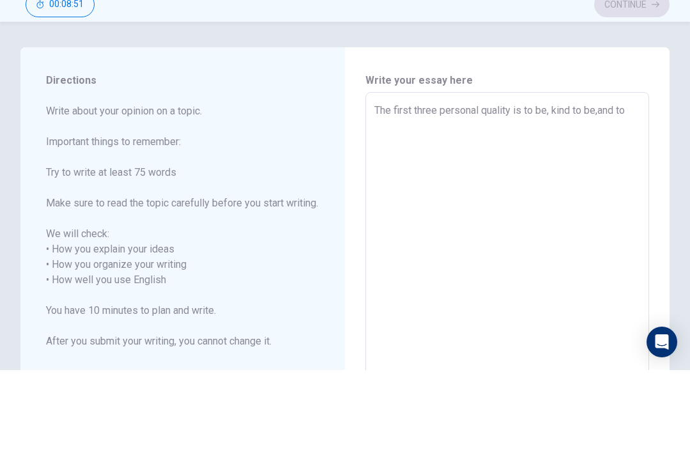
type textarea "x"
type textarea "The first three personal quality is to be, kind to be,and to"
type textarea "x"
type textarea "The first three personal quality is to be, kind to be,and to b"
type textarea "x"
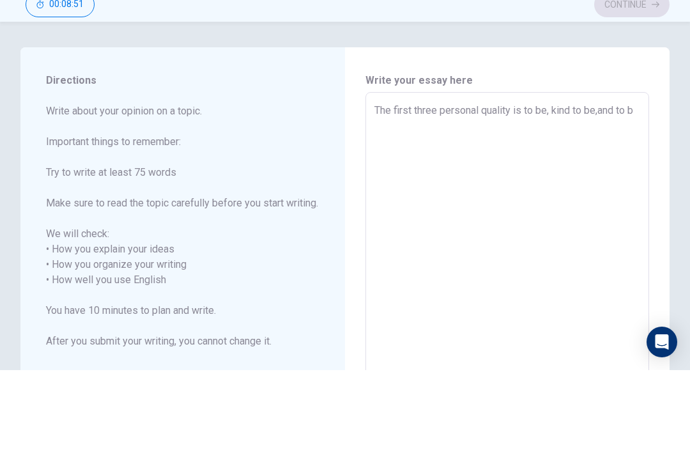
type textarea "The first three personal quality is to be, kind to be,and to be"
type textarea "x"
type textarea "The first three personal quality is to be, kind to be,and to be"
type textarea "x"
type textarea "The first three personal quality is to be kind to be,and to be"
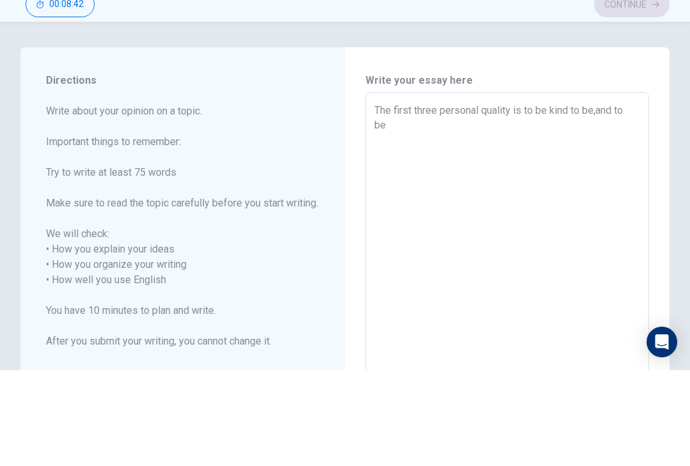
type textarea "x"
type textarea "The first three personal quality is to be kind, to be,and to be"
type textarea "x"
type textarea "The first three personal quality is to be kind, to ber,and to be"
type textarea "x"
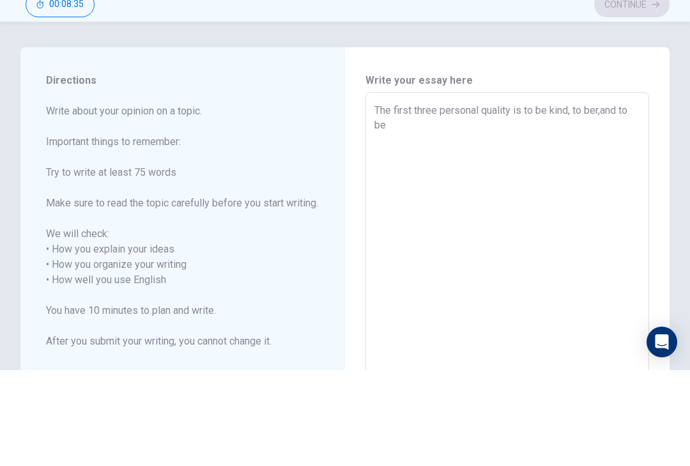
type textarea "The first three personal quality is to be kind, to bere,and to be"
type textarea "x"
type textarea "The first three personal quality is to be kind, to berea,and to be"
type textarea "x"
type textarea "The first three personal quality is to be kind, to bereao,and to be"
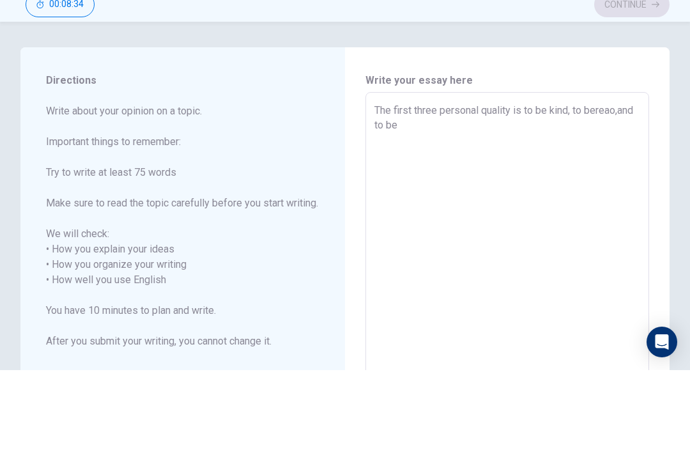
type textarea "x"
type textarea "The first three personal quality is to be kind, to [PERSON_NAME],and to be"
type textarea "x"
type textarea "The first three personal quality is to be kind, to bereaons,and to be"
type textarea "x"
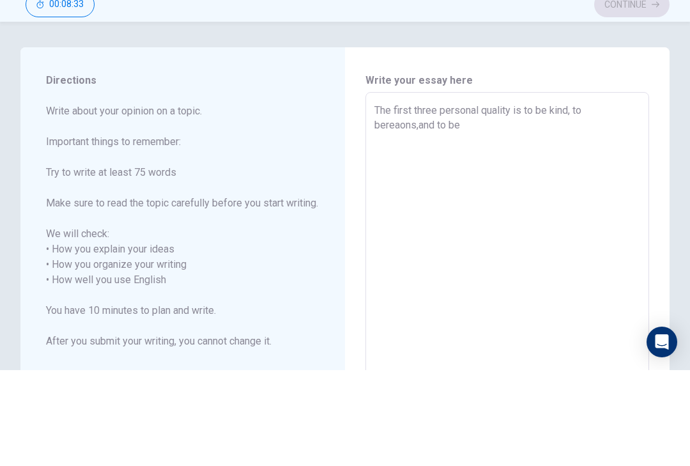
type textarea "The first three personal quality is to be kind, to bereaonsi,and to be"
type textarea "x"
type textarea "The first three personal quality is to be kind, to bereaonsic,and to be"
type textarea "x"
type textarea "The first three personal quality is to be kind, to bereaonsi,and to be"
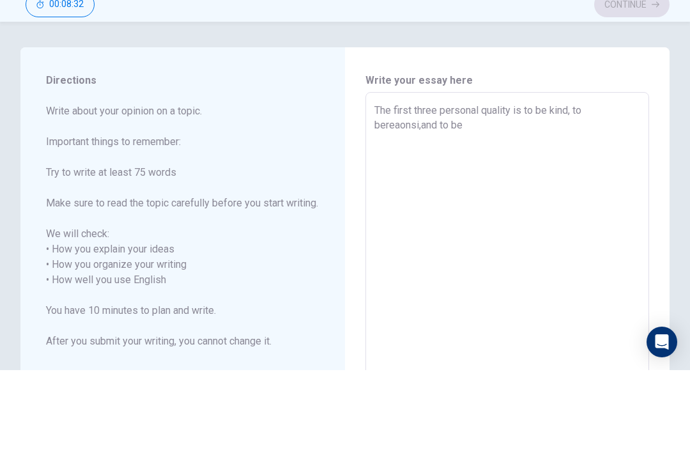
type textarea "x"
type textarea "The first three personal quality is to be kind, to bereaonsib,and to be"
type textarea "x"
type textarea "The first three personal quality is to be kind, to bereaonsibl,and to be"
type textarea "x"
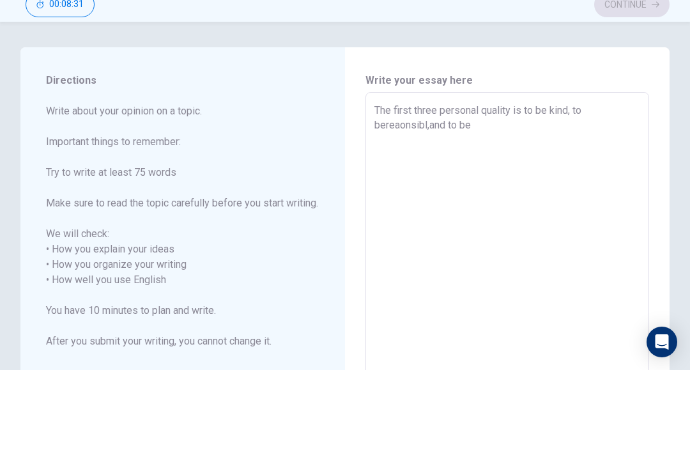
type textarea "The first three personal quality is to be kind, to bereaonsible,and to be"
type textarea "x"
type textarea "The first three personal quality is to be kind, to bereaonsible,and to be"
click at [384, 199] on textarea "The first three personal quality is to be kind, to bereaonsible,and to be" at bounding box center [508, 376] width 266 height 355
click at [391, 199] on textarea "The first three personal quality is to be kind, to bereaonsible,and to be" at bounding box center [508, 376] width 266 height 355
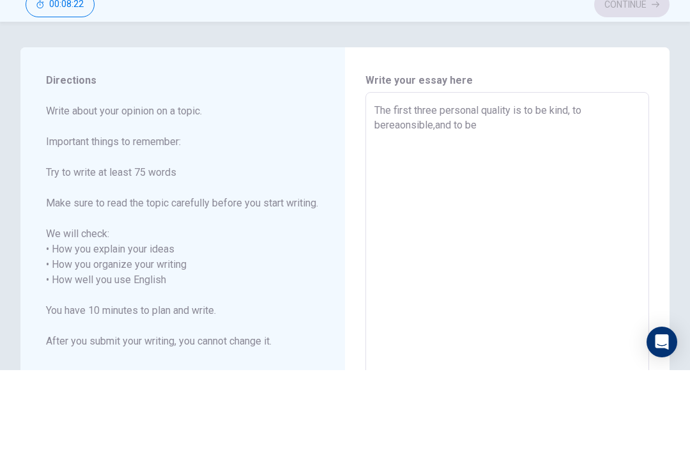
type textarea "x"
type textarea "The first three personal quality is to be kind, to bereaonsibl,and to be"
type textarea "x"
type textarea "The first three personal quality is to be kind, to bereaonsib,and to be"
type textarea "x"
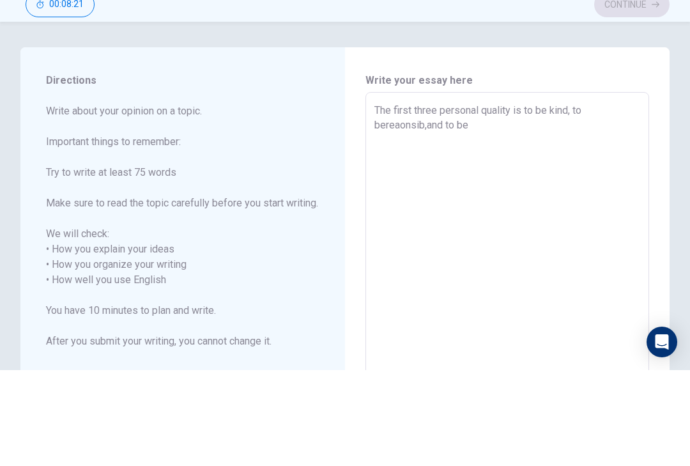
type textarea "The first three personal quality is to be kind, to bereaonsi,and to be"
type textarea "x"
type textarea "The first three personal quality is to be kind, to bereaons,and to be"
type textarea "x"
type textarea "The first three personal quality is to be kind, to [PERSON_NAME],and to be"
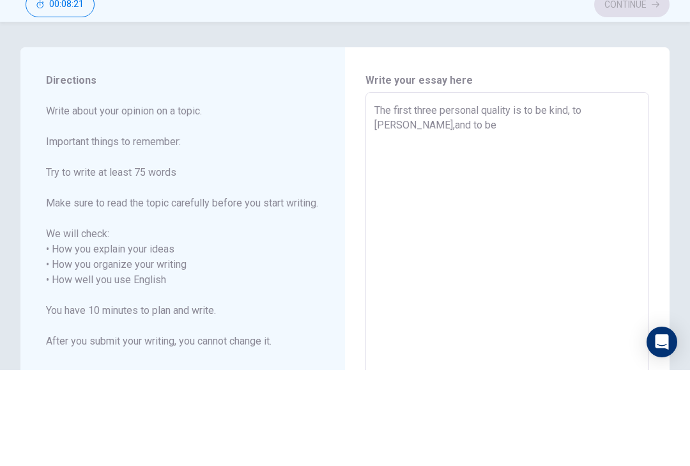
type textarea "x"
type textarea "The first three personal quality is to be kind, to bereao,and to be"
type textarea "x"
click at [492, 199] on textarea "The first three personal quality is to be kind, to be responsible ,and to be" at bounding box center [508, 376] width 266 height 355
click at [387, 199] on textarea "The first three personal quality is to be kind, to be responsible ,and to be ho…" at bounding box center [508, 376] width 266 height 355
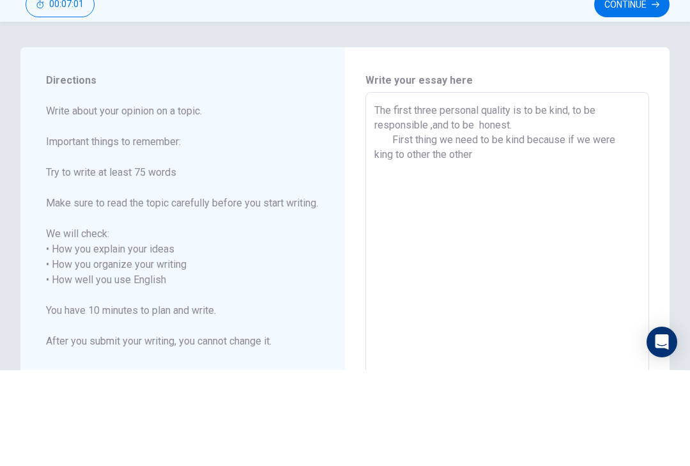
click at [431, 199] on textarea "The first three personal quality is to be kind, to be responsible ,and to be ho…" at bounding box center [508, 376] width 266 height 355
click at [492, 199] on textarea "The first three personal quality is to be kind, to be responsible ,and to be ho…" at bounding box center [508, 376] width 266 height 355
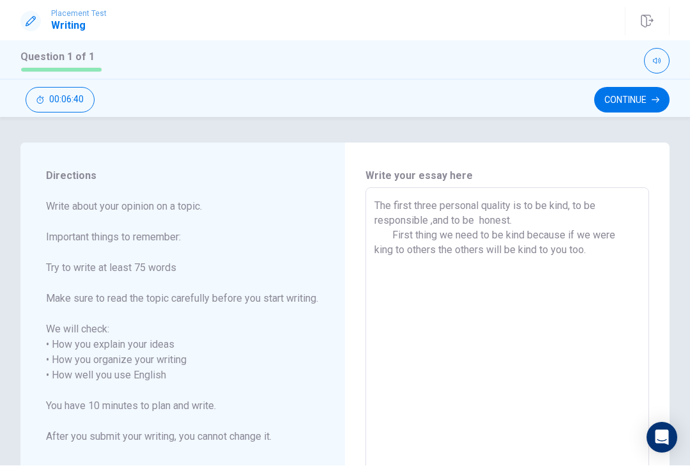
click at [405, 269] on textarea "The first three personal quality is to be kind, to be responsible ,and to be ho…" at bounding box center [508, 376] width 266 height 355
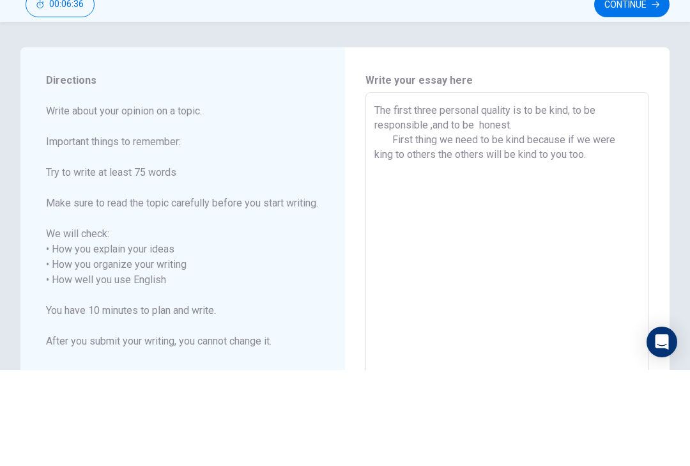
click at [600, 199] on textarea "The first three personal quality is to be kind, to be responsible ,and to be ho…" at bounding box center [508, 376] width 266 height 355
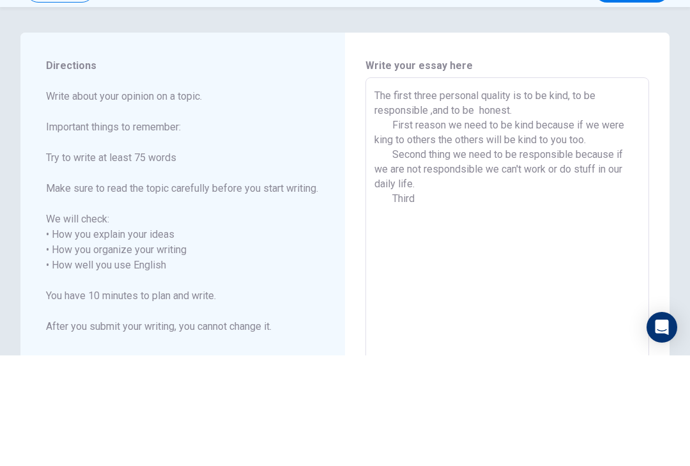
click at [449, 199] on textarea "The first three personal quality is to be kind, to be responsible ,and to be ho…" at bounding box center [508, 376] width 266 height 355
click at [446, 199] on textarea "The first three personal quality is to be kind, to be responsible ,and to be ho…" at bounding box center [508, 376] width 266 height 355
click at [458, 199] on textarea "The first three personal quality is to be kind, to be responsible ,and to be ho…" at bounding box center [508, 376] width 266 height 355
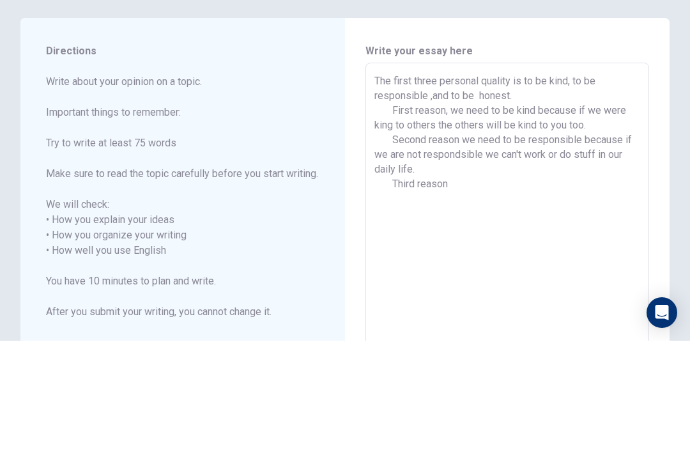
click at [460, 199] on textarea "The first three personal quality is to be kind, to be responsible ,and to be ho…" at bounding box center [508, 376] width 266 height 355
click at [456, 199] on textarea "The first three personal quality is to be kind, to be responsible ,and to be ho…" at bounding box center [508, 376] width 266 height 355
